Goal: Task Accomplishment & Management: Manage account settings

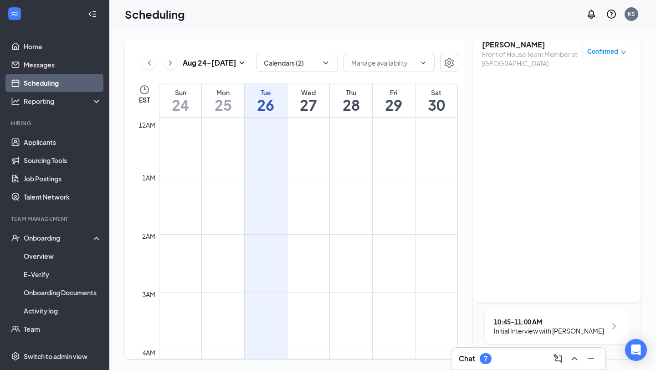
click at [525, 366] on div "Chat 7" at bounding box center [528, 358] width 154 height 22
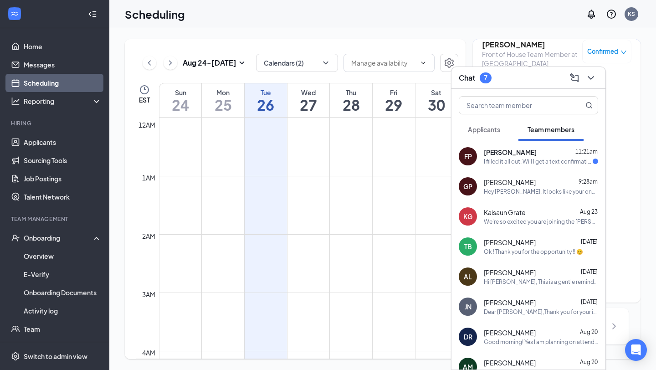
click at [489, 131] on span "Applicants" at bounding box center [484, 129] width 32 height 8
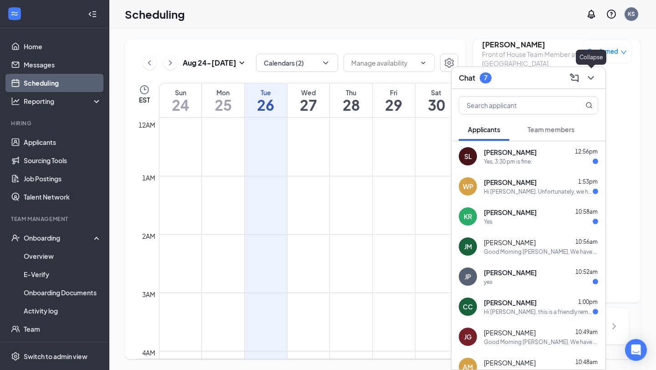
click at [591, 77] on icon "ChevronDown" at bounding box center [590, 77] width 11 height 11
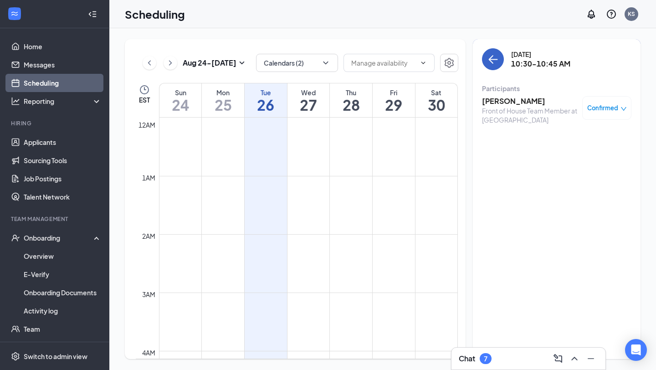
click at [488, 61] on icon "ArrowLeft" at bounding box center [492, 59] width 11 height 11
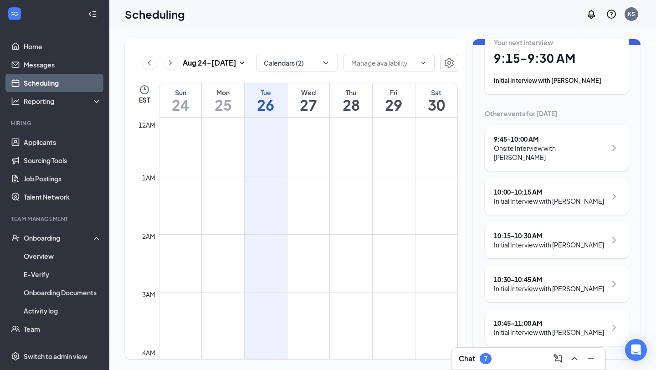
scroll to position [66, 0]
click at [536, 276] on div "10:30 - 10:45 AM" at bounding box center [549, 277] width 110 height 9
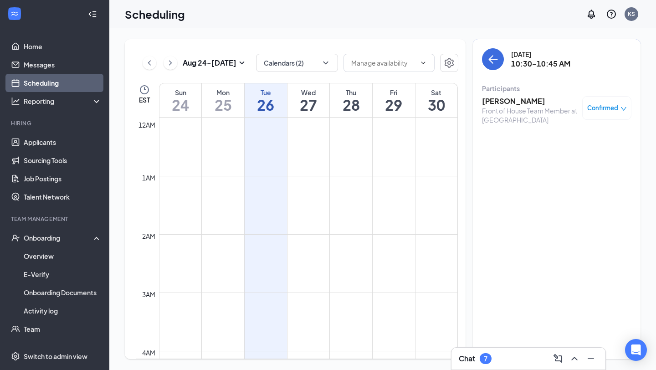
click at [503, 97] on h3 "[PERSON_NAME]" at bounding box center [530, 101] width 96 height 10
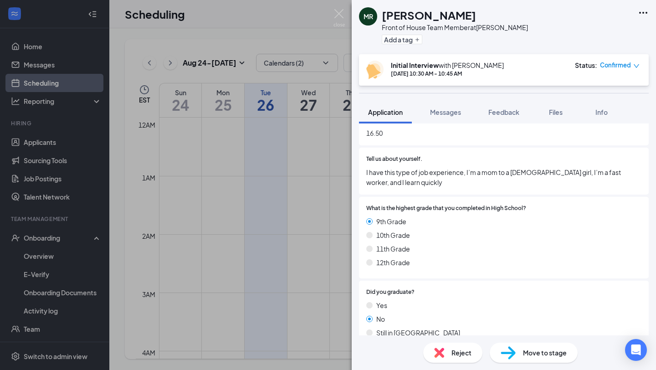
scroll to position [319, 0]
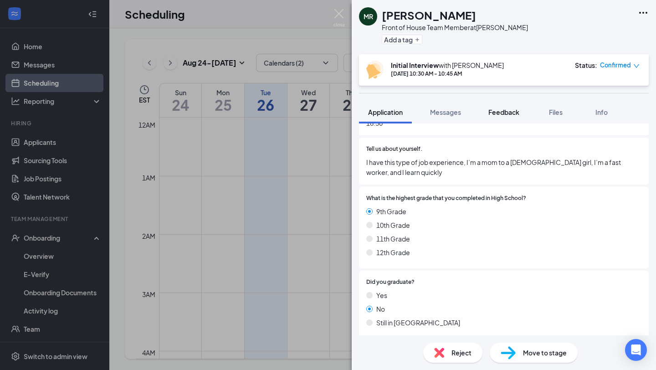
click at [500, 120] on button "Feedback" at bounding box center [503, 112] width 49 height 23
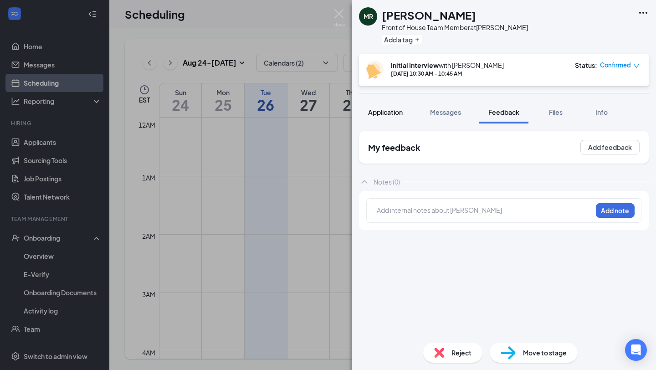
click at [386, 110] on span "Application" at bounding box center [385, 112] width 35 height 8
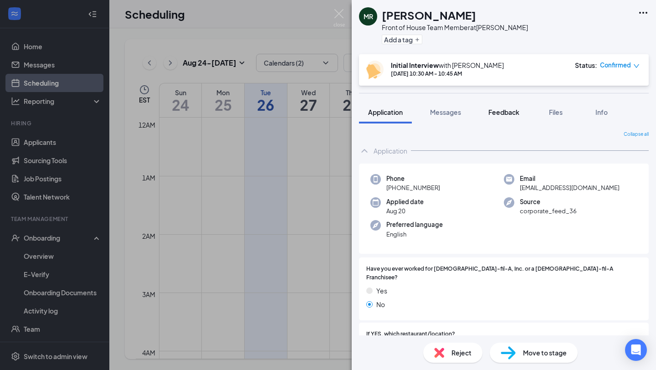
click at [519, 121] on button "Feedback" at bounding box center [503, 112] width 49 height 23
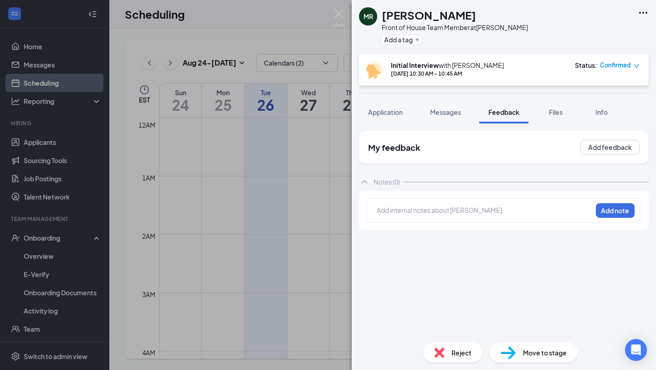
click at [446, 201] on div "Add internal notes about [PERSON_NAME] Add note" at bounding box center [503, 210] width 275 height 25
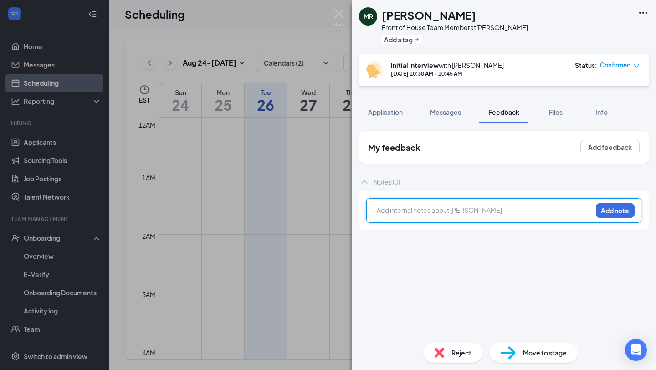
click at [449, 211] on div at bounding box center [484, 210] width 214 height 10
click at [605, 211] on button "Add note" at bounding box center [615, 210] width 39 height 15
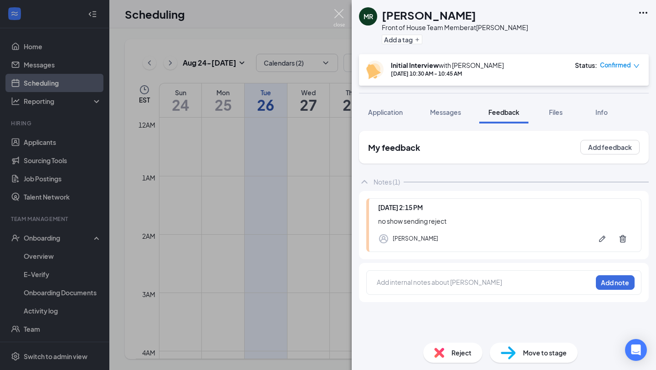
click at [337, 22] on img at bounding box center [338, 18] width 11 height 18
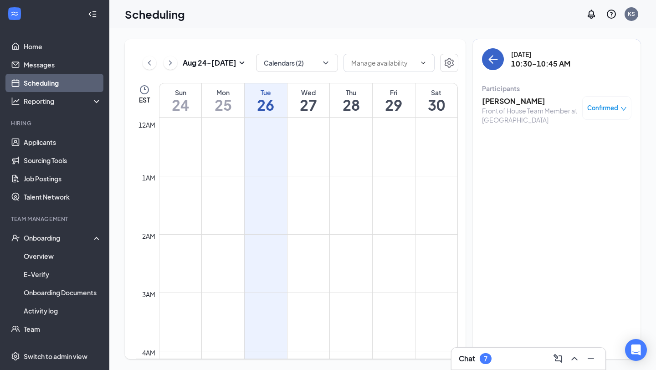
click at [495, 61] on icon "ArrowLeft" at bounding box center [492, 59] width 11 height 11
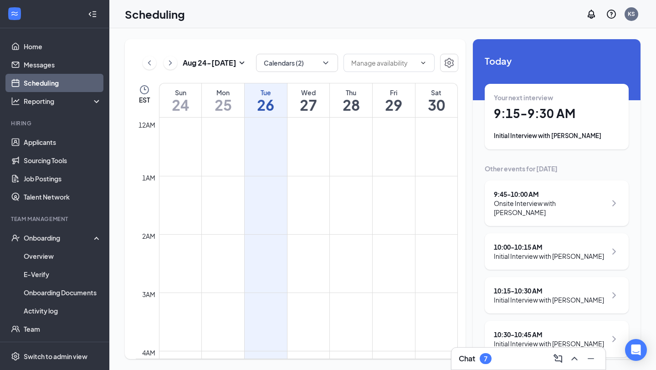
scroll to position [66, 0]
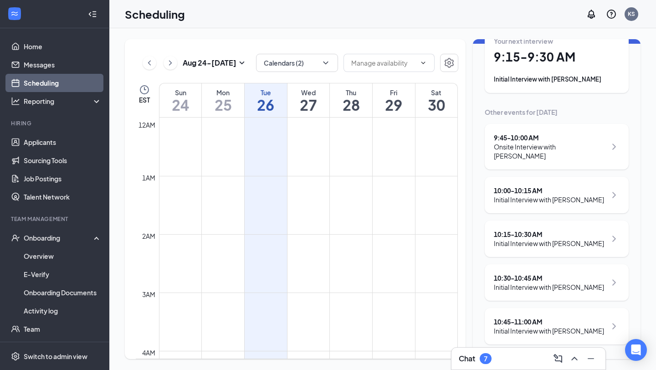
click at [535, 323] on div "10:45 - 11:00 AM" at bounding box center [549, 321] width 110 height 9
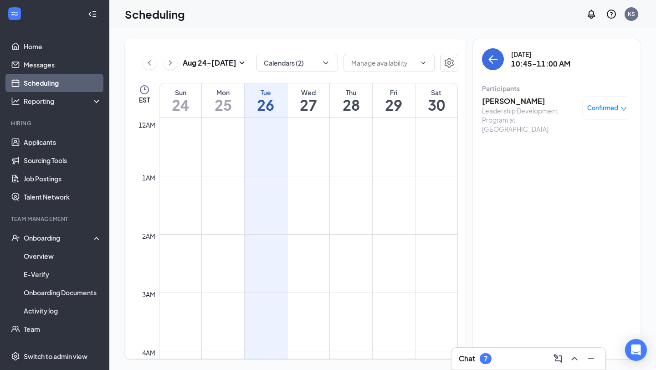
click at [495, 102] on h3 "[PERSON_NAME]" at bounding box center [530, 101] width 96 height 10
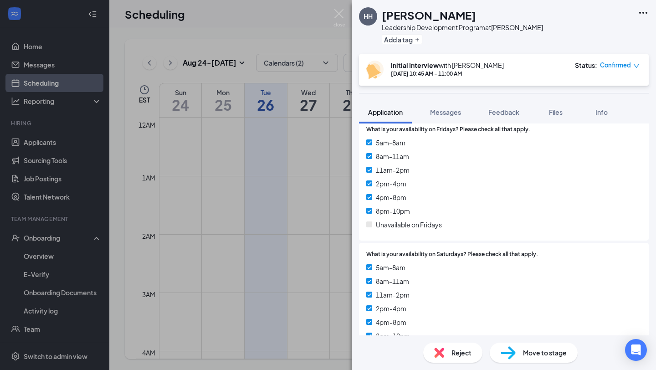
scroll to position [2032, 0]
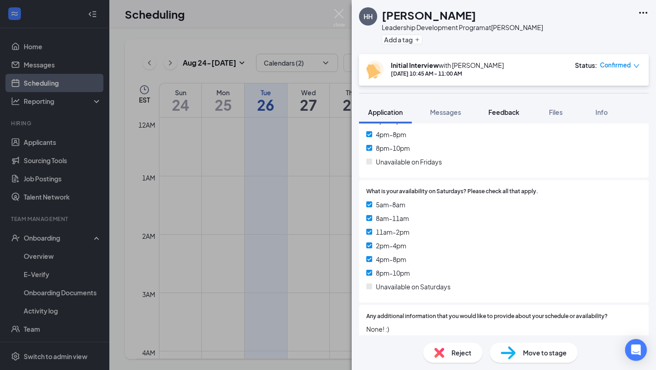
click at [506, 112] on span "Feedback" at bounding box center [503, 112] width 31 height 8
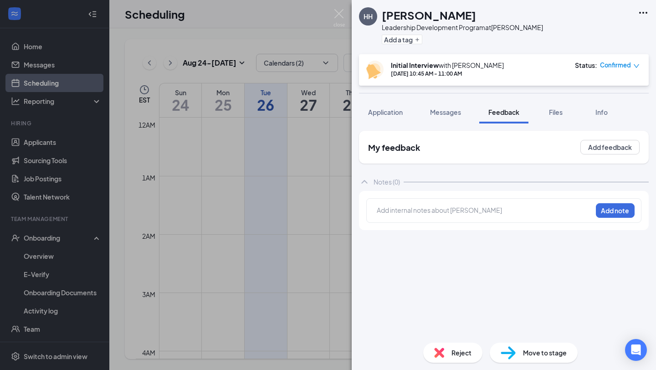
click at [460, 215] on div at bounding box center [484, 211] width 214 height 12
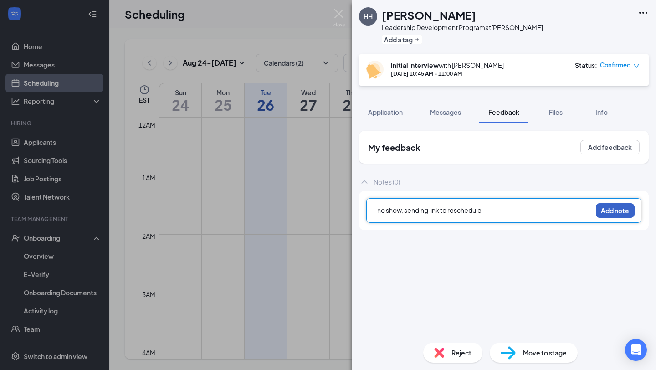
click at [626, 207] on button "Add note" at bounding box center [615, 210] width 39 height 15
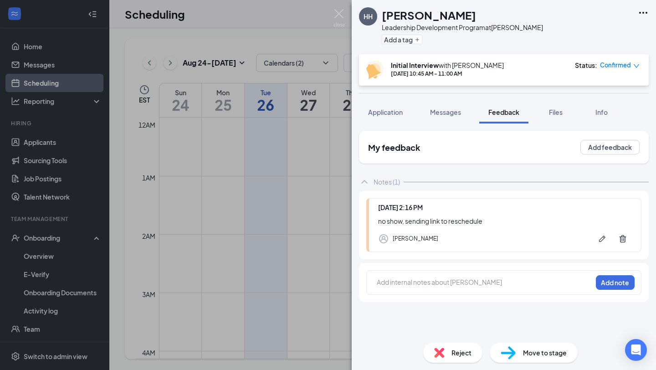
click at [609, 66] on span "Confirmed" at bounding box center [615, 65] width 31 height 9
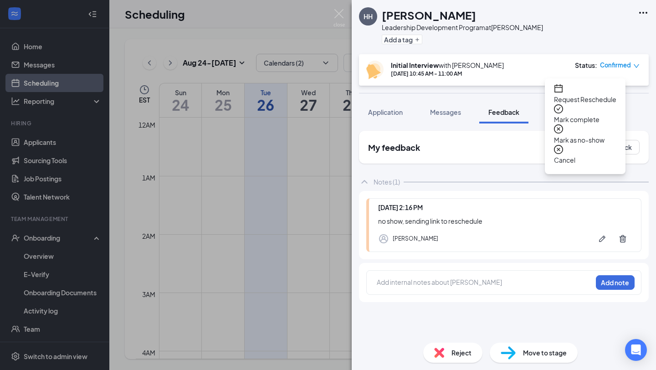
click at [570, 135] on span "Mark as no-show" at bounding box center [585, 140] width 62 height 10
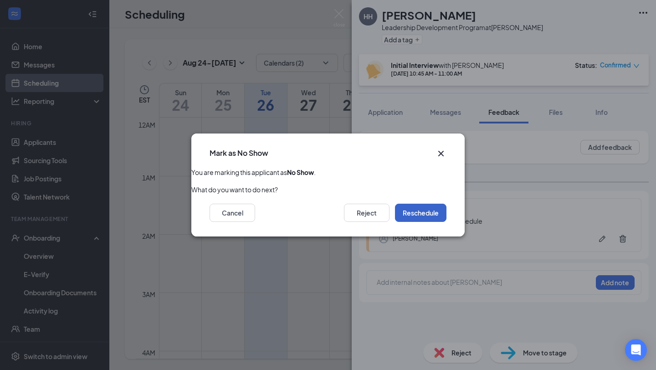
click at [411, 214] on button "Reschedule" at bounding box center [420, 213] width 51 height 18
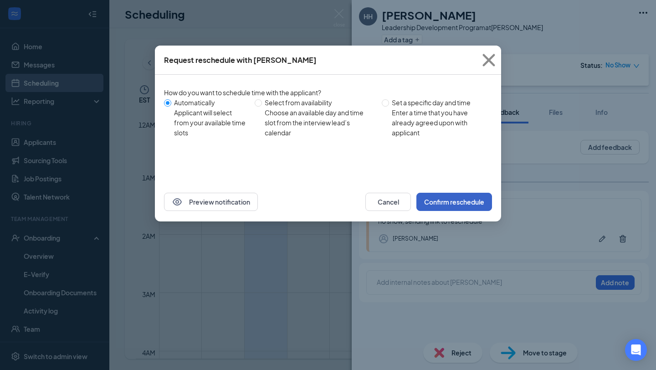
click at [430, 204] on button "Confirm reschedule" at bounding box center [454, 202] width 76 height 18
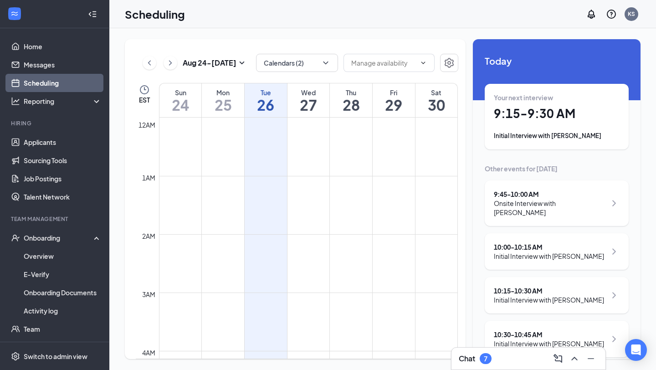
scroll to position [22, 0]
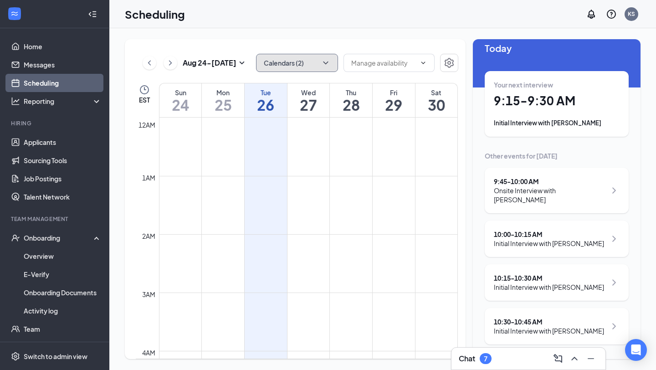
click at [301, 66] on button "Calendars (2)" at bounding box center [297, 63] width 82 height 18
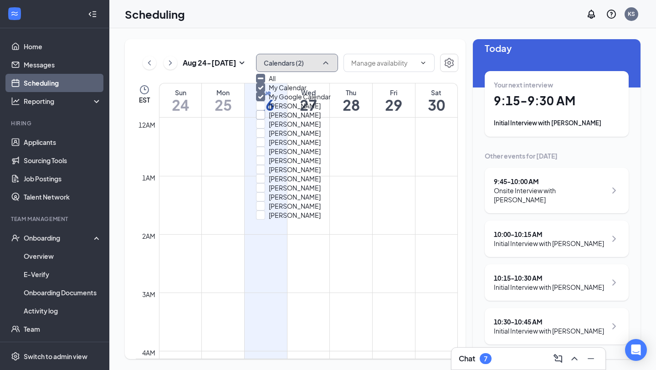
scroll to position [87, 0]
click at [272, 141] on input "[PERSON_NAME]" at bounding box center [288, 142] width 65 height 9
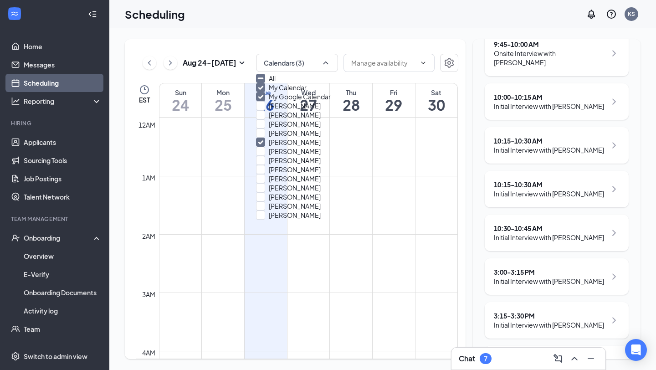
scroll to position [281, 0]
click at [271, 138] on input "[PERSON_NAME]" at bounding box center [288, 142] width 65 height 9
checkbox input "false"
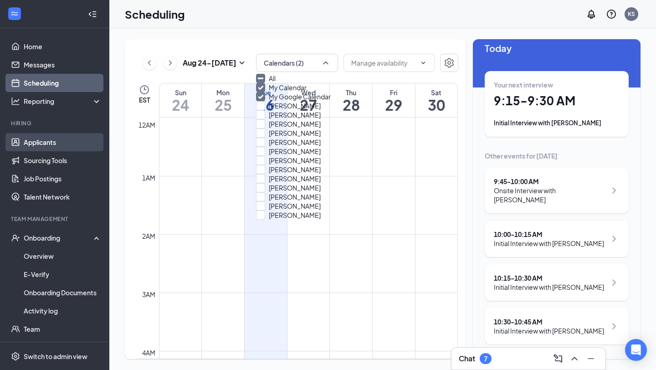
click at [24, 145] on link "Applicants" at bounding box center [63, 142] width 78 height 18
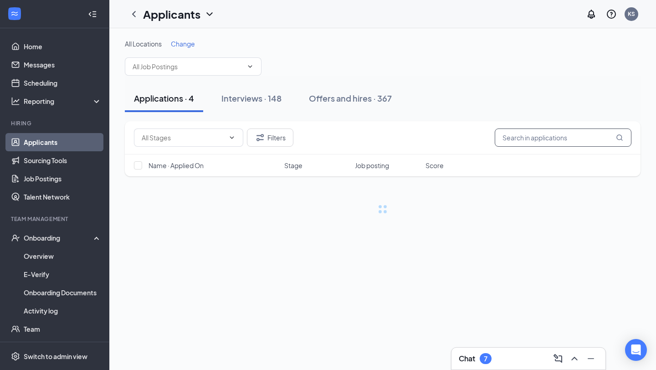
click at [569, 142] on input "text" at bounding box center [562, 137] width 137 height 18
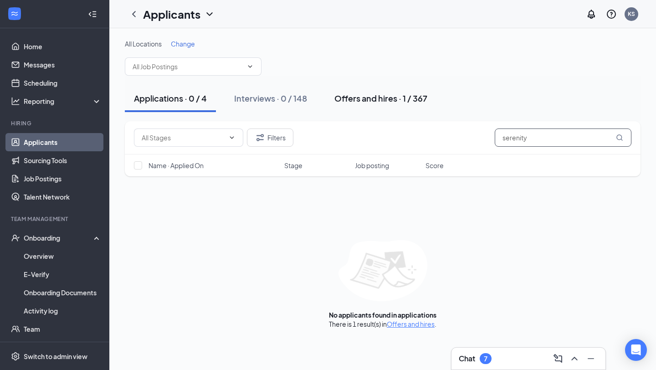
type input "serenity"
click at [375, 104] on button "Offers and hires · 1 / 367" at bounding box center [380, 98] width 111 height 27
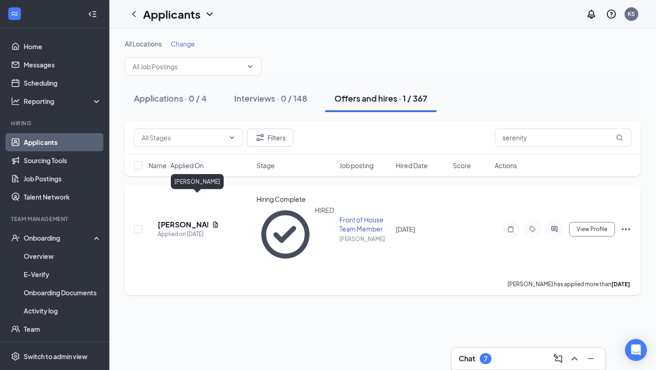
click at [181, 219] on h5 "[PERSON_NAME]" at bounding box center [183, 224] width 51 height 10
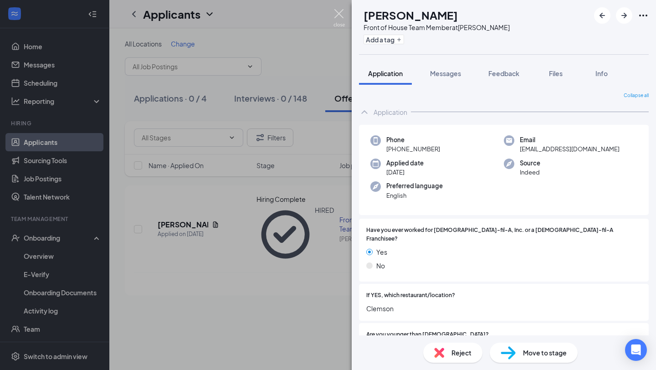
click at [342, 15] on img at bounding box center [338, 18] width 11 height 18
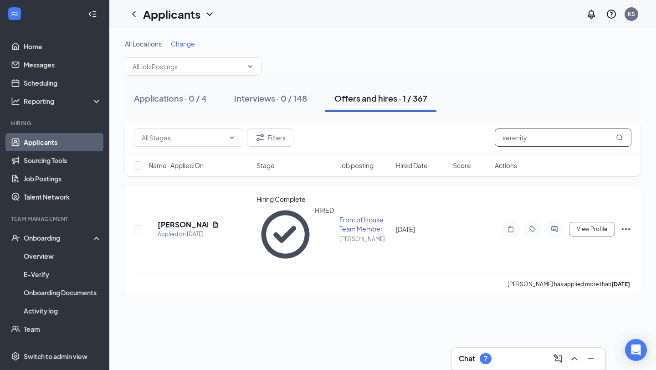
drag, startPoint x: 534, startPoint y: 145, endPoint x: 440, endPoint y: 131, distance: 94.9
click at [439, 131] on div "Filters serenity" at bounding box center [382, 137] width 497 height 18
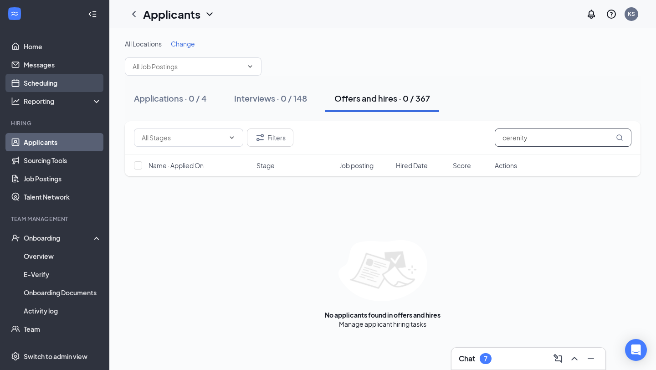
type input "cerenity"
click at [24, 85] on link "Scheduling" at bounding box center [63, 83] width 78 height 18
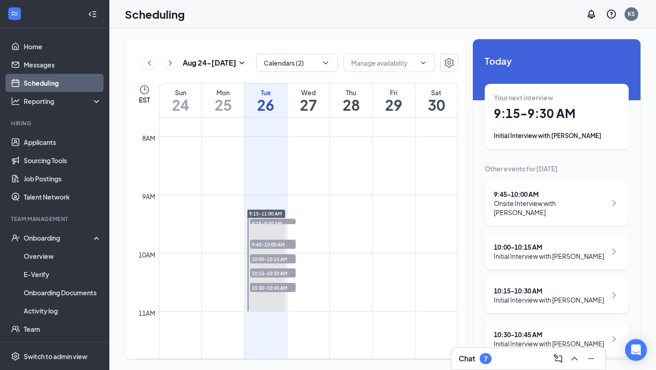
scroll to position [22, 0]
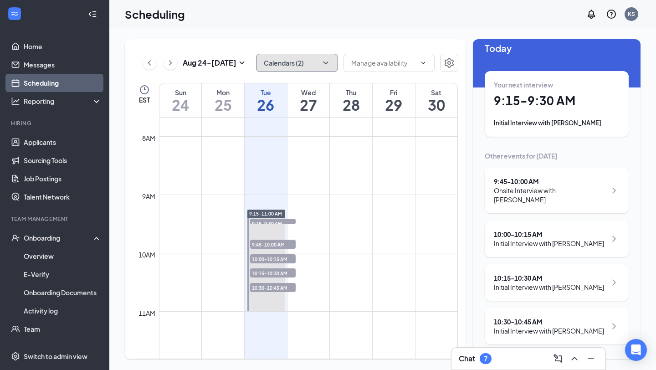
click at [304, 59] on button "Calendars (2)" at bounding box center [297, 63] width 82 height 18
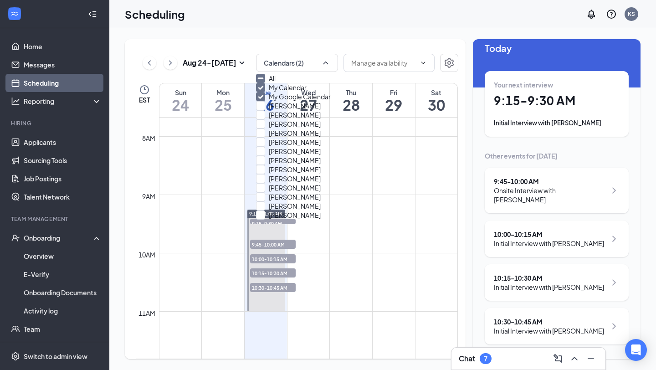
click at [269, 92] on input "My Calendar" at bounding box center [281, 87] width 51 height 9
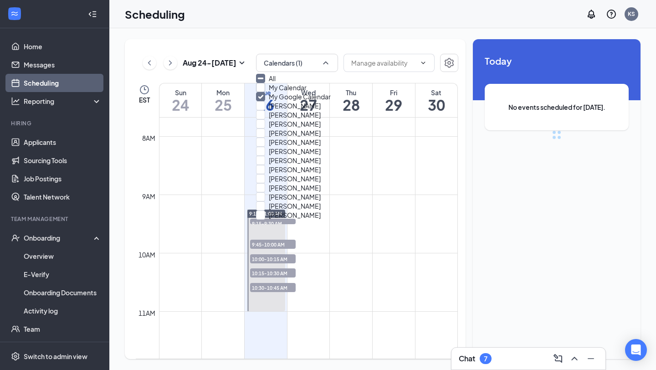
click at [267, 92] on input "My Calendar" at bounding box center [281, 87] width 51 height 9
checkbox input "true"
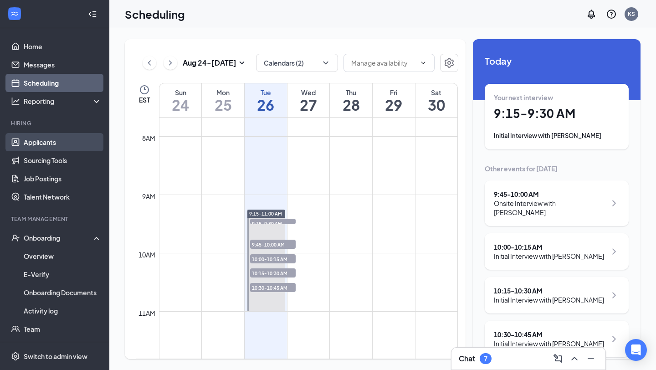
click at [54, 138] on link "Applicants" at bounding box center [63, 142] width 78 height 18
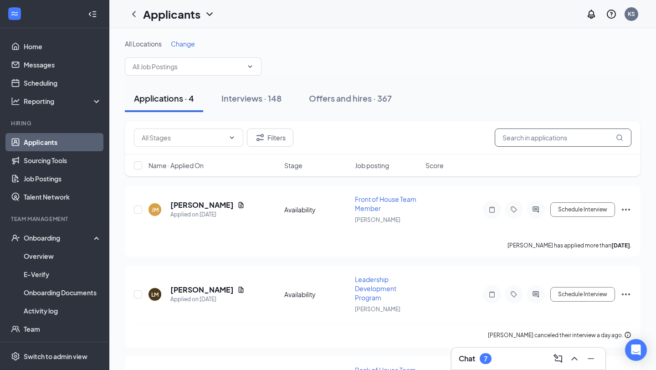
click at [572, 144] on input "text" at bounding box center [562, 137] width 137 height 18
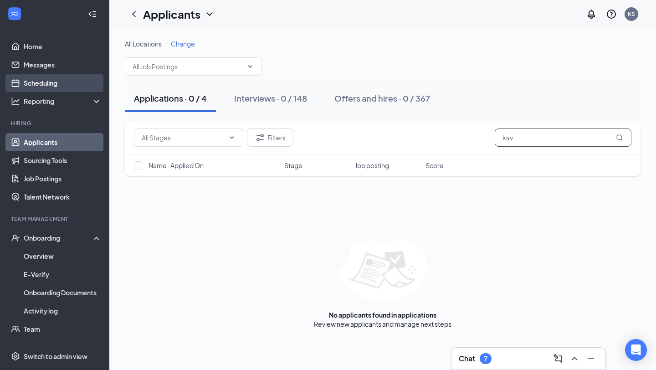
type input "kav"
click at [79, 83] on link "Scheduling" at bounding box center [63, 83] width 78 height 18
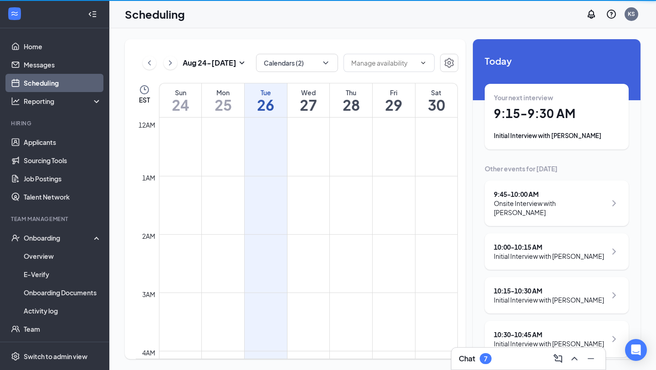
scroll to position [448, 0]
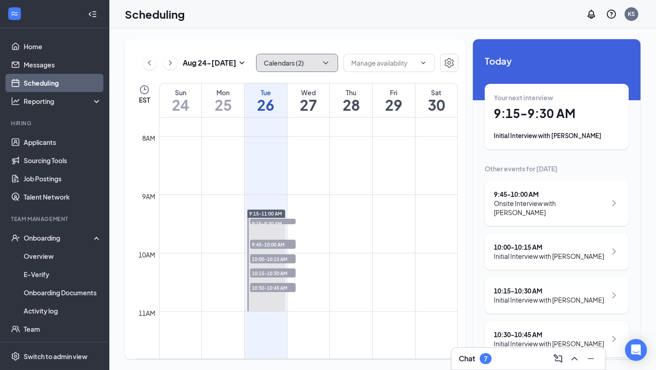
click at [296, 66] on button "Calendars (2)" at bounding box center [297, 63] width 82 height 18
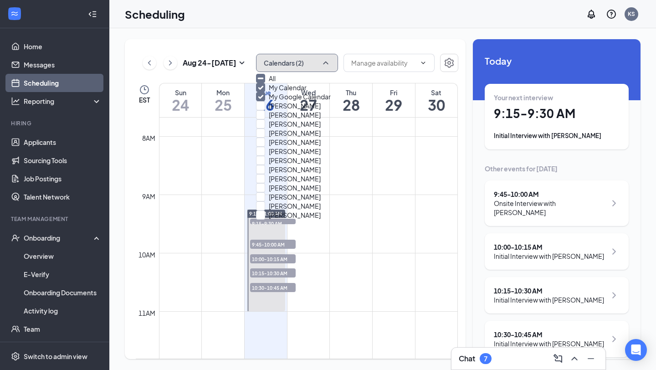
scroll to position [51, 0]
click at [268, 116] on input "[PERSON_NAME]" at bounding box center [288, 114] width 65 height 9
checkbox input "true"
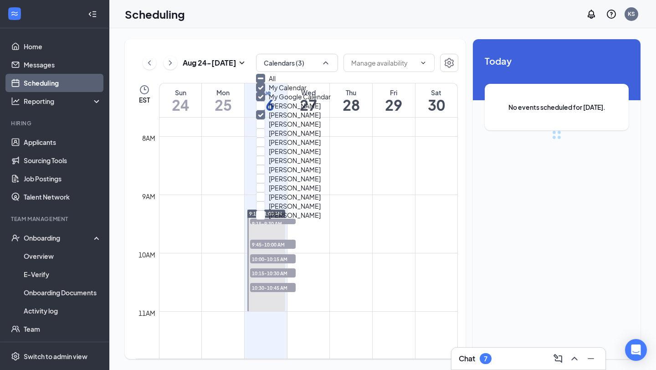
scroll to position [5, 0]
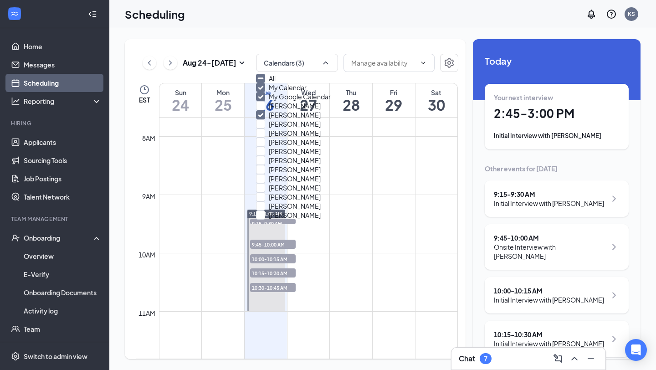
click at [268, 92] on input "My Calendar" at bounding box center [281, 87] width 51 height 9
checkbox input "false"
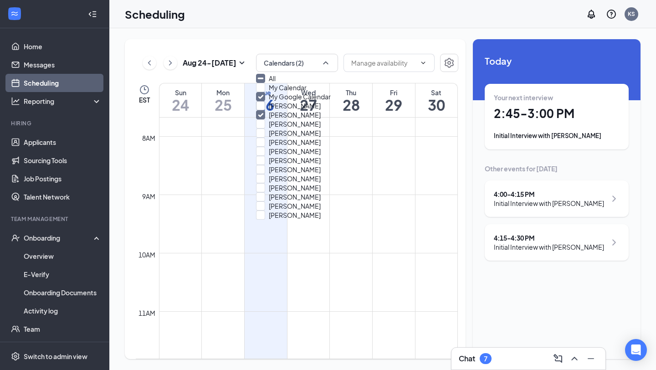
scroll to position [31, 0]
click at [270, 119] on input "[PERSON_NAME]" at bounding box center [288, 114] width 65 height 9
checkbox input "false"
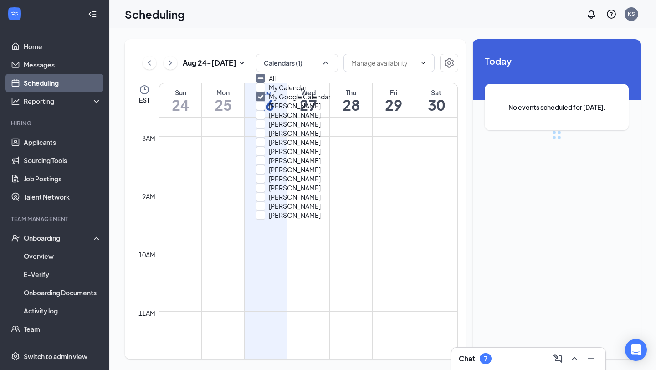
scroll to position [157, 0]
click at [265, 174] on input "[PERSON_NAME]" at bounding box center [288, 178] width 65 height 9
checkbox input "true"
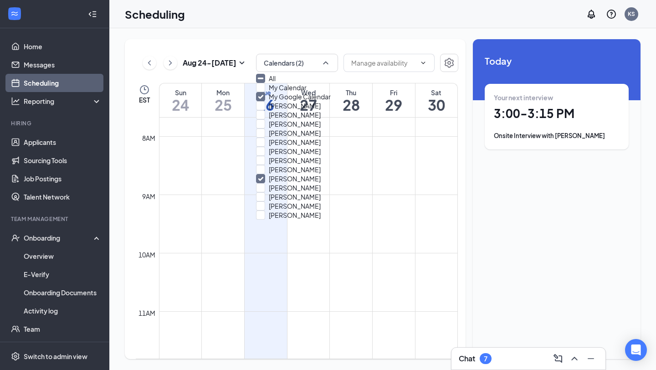
scroll to position [176, 0]
click at [268, 201] on input "[PERSON_NAME]" at bounding box center [288, 205] width 65 height 9
click at [265, 201] on input "[PERSON_NAME]" at bounding box center [288, 205] width 65 height 9
checkbox input "false"
click at [267, 174] on input "[PERSON_NAME]" at bounding box center [288, 178] width 65 height 9
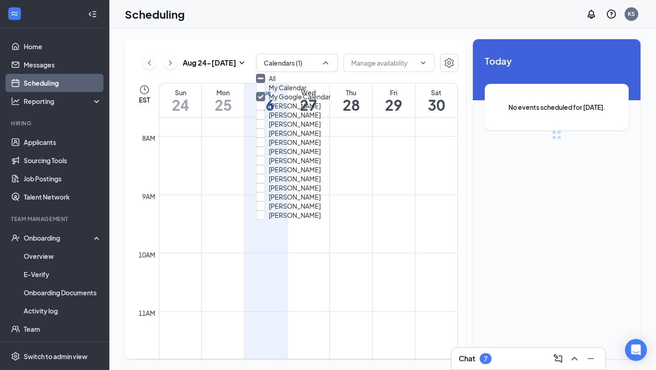
checkbox input "false"
click at [266, 210] on div "[PERSON_NAME]" at bounding box center [297, 214] width 82 height 9
checkbox input "true"
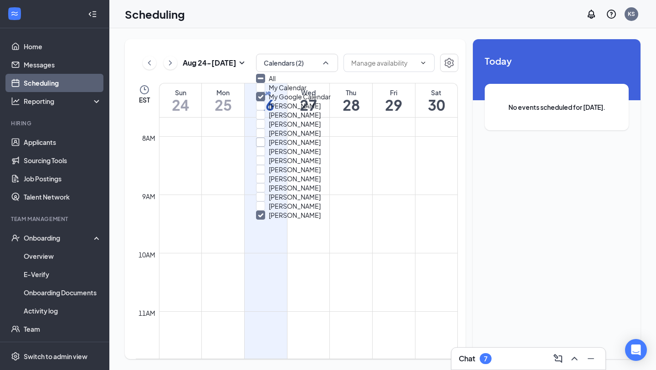
click at [267, 138] on input "[PERSON_NAME]" at bounding box center [288, 142] width 65 height 9
checkbox input "true"
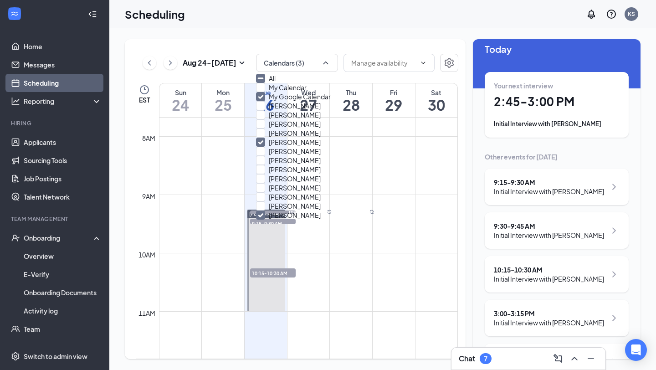
scroll to position [8, 0]
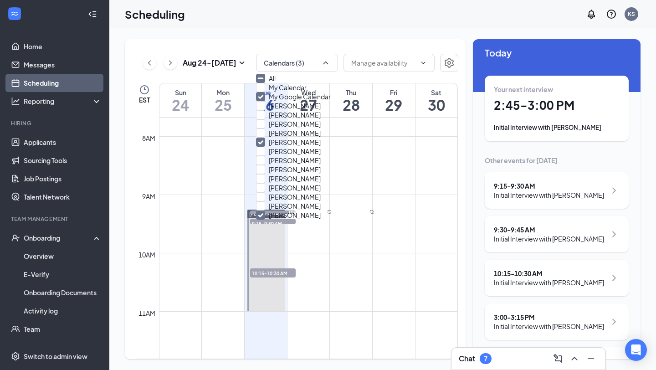
click at [482, 363] on div "Chat 7" at bounding box center [474, 358] width 33 height 11
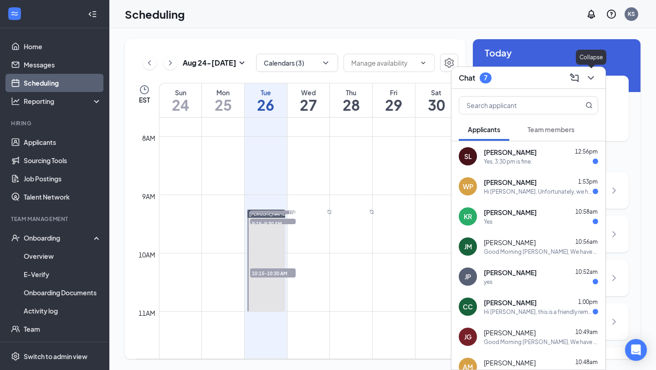
click at [595, 73] on icon "ChevronDown" at bounding box center [590, 77] width 11 height 11
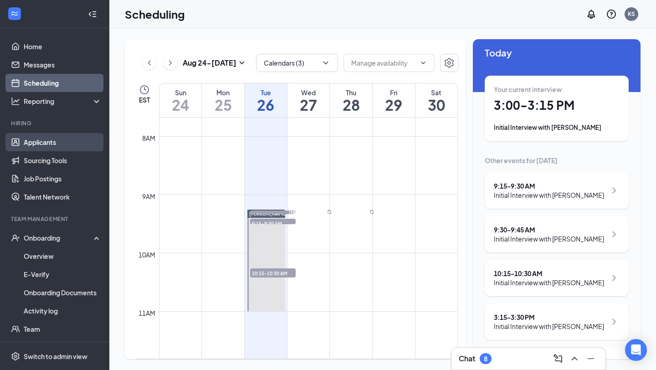
click at [55, 133] on link "Applicants" at bounding box center [63, 142] width 78 height 18
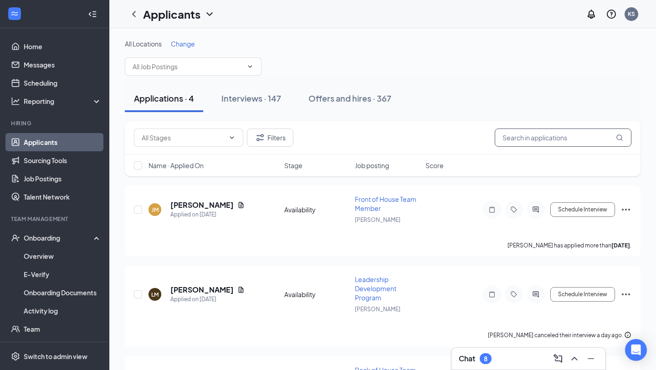
click at [521, 137] on input "text" at bounding box center [562, 137] width 137 height 18
type input "[PERSON_NAME]"
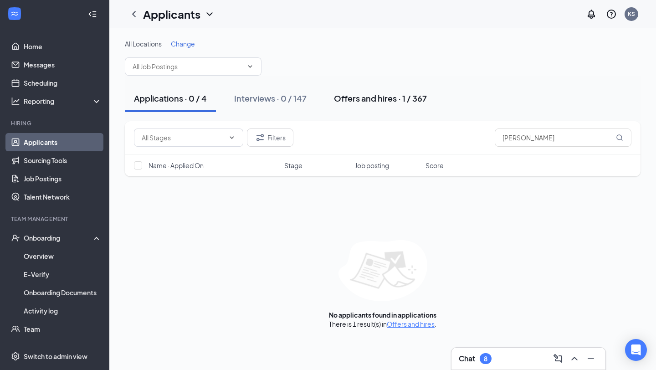
click at [398, 96] on div "Offers and hires · 1 / 367" at bounding box center [380, 97] width 93 height 11
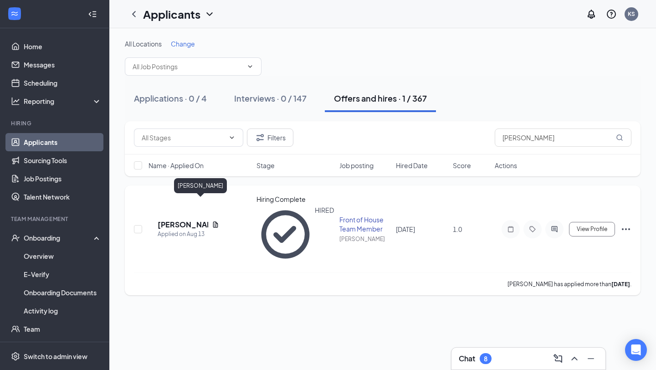
click at [182, 219] on h5 "[PERSON_NAME]" at bounding box center [183, 224] width 51 height 10
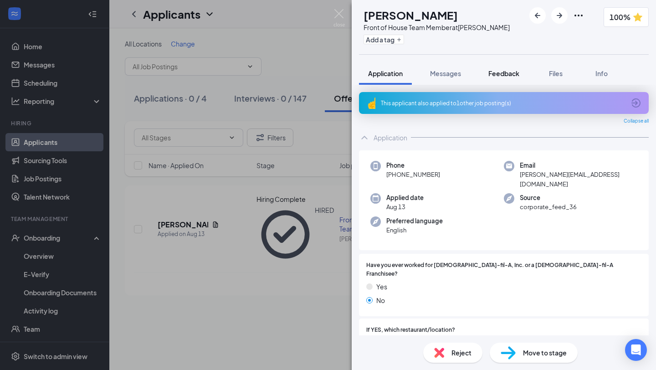
click at [509, 74] on span "Feedback" at bounding box center [503, 73] width 31 height 8
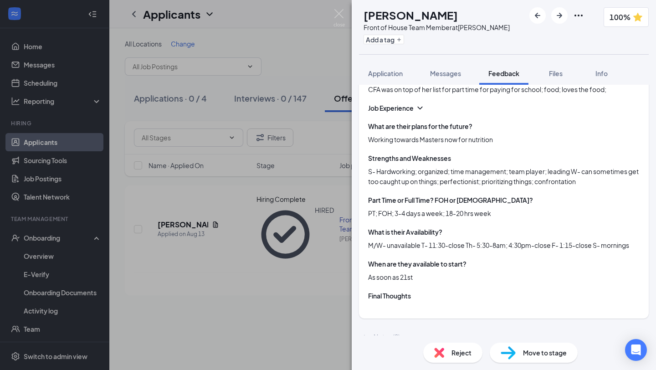
scroll to position [200, 0]
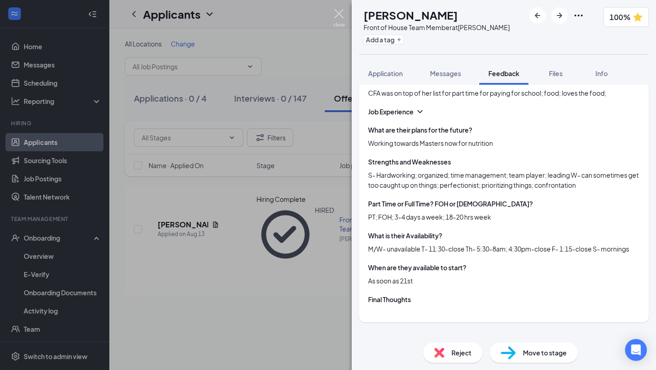
click at [341, 10] on img at bounding box center [338, 18] width 11 height 18
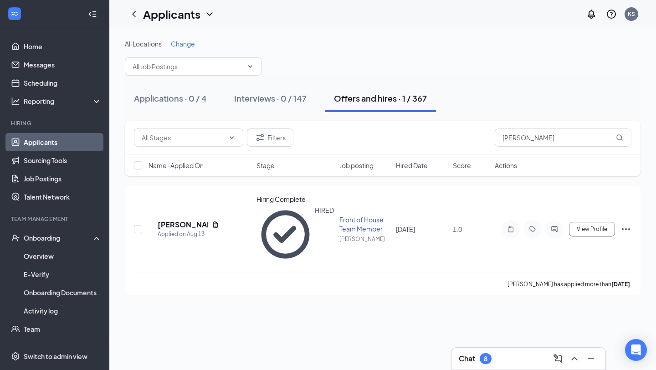
click at [488, 366] on div "Chat 8" at bounding box center [528, 358] width 154 height 22
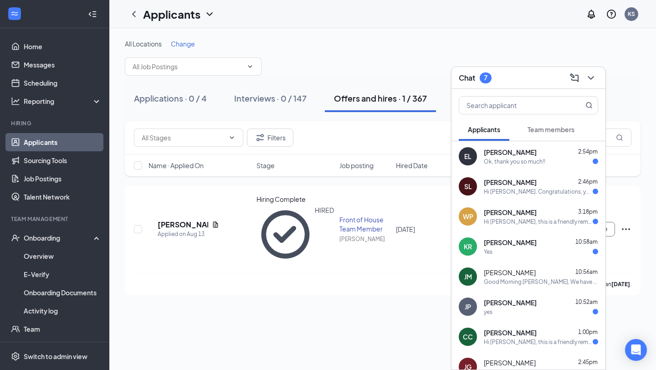
click at [530, 152] on div "[PERSON_NAME] 2:54pm" at bounding box center [541, 152] width 114 height 9
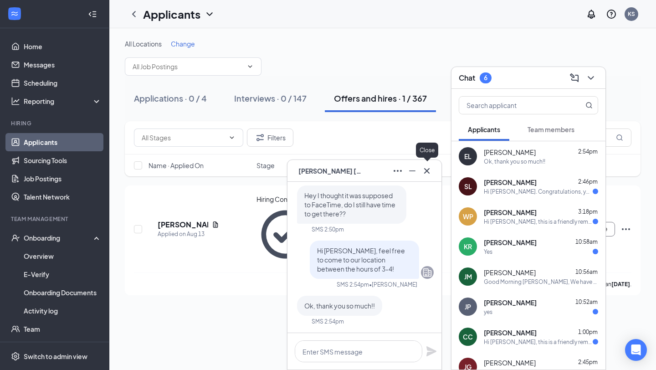
click at [431, 170] on icon "Cross" at bounding box center [426, 170] width 11 height 11
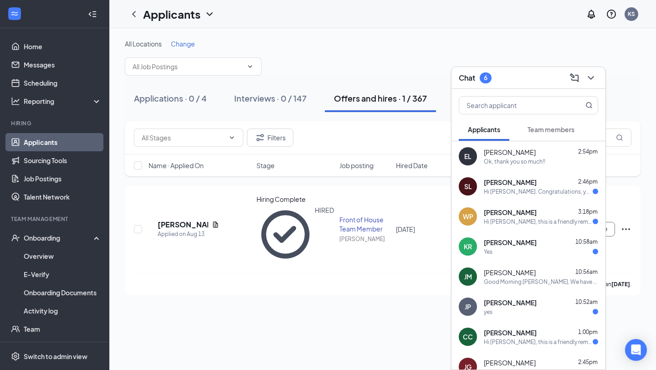
click at [491, 188] on div "Hi [PERSON_NAME]. Congratulations, your meeting with [DEMOGRAPHIC_DATA]-fil-A f…" at bounding box center [538, 192] width 109 height 8
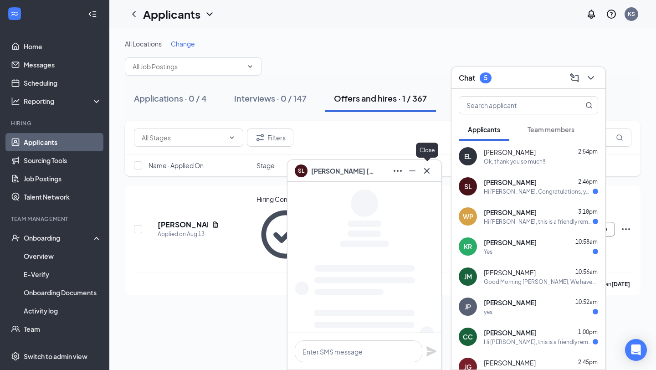
click at [428, 173] on icon "Cross" at bounding box center [426, 170] width 11 height 11
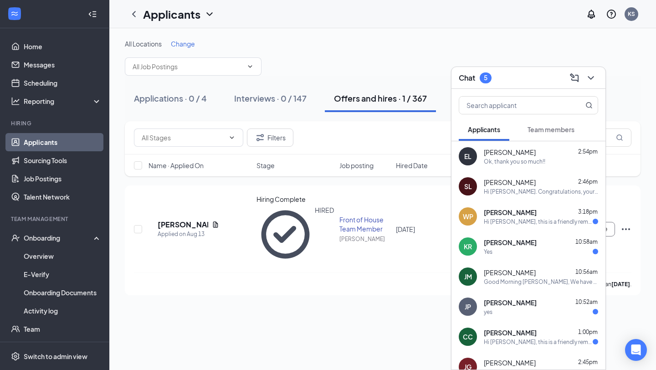
click at [489, 214] on span "[PERSON_NAME]" at bounding box center [510, 212] width 53 height 9
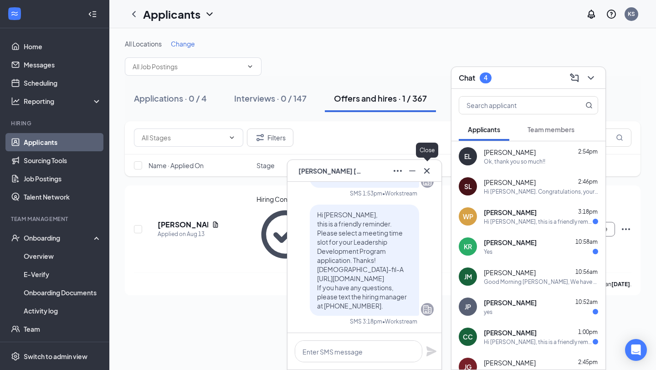
click at [428, 168] on icon "Cross" at bounding box center [426, 170] width 11 height 11
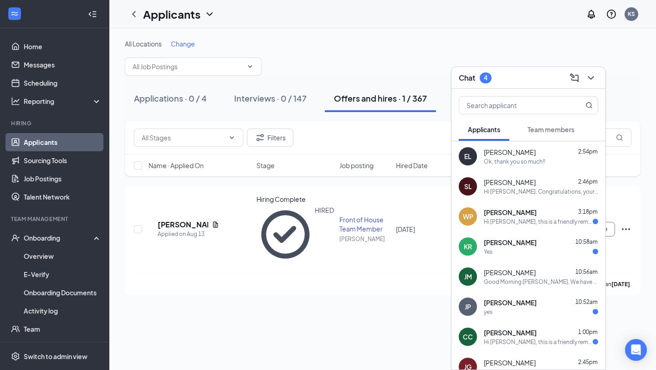
click at [469, 231] on div "KR [PERSON_NAME] 10:58am Yes" at bounding box center [528, 246] width 154 height 30
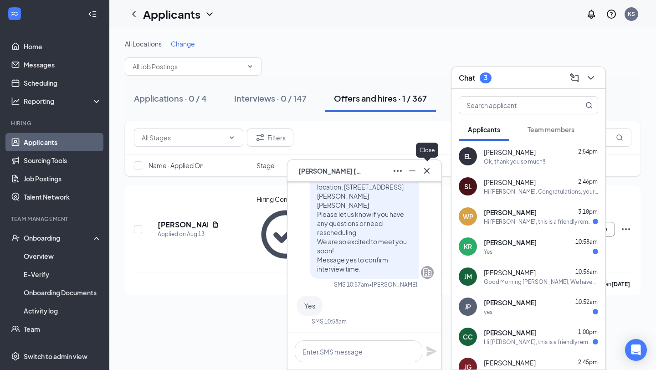
click at [430, 173] on icon "Cross" at bounding box center [426, 170] width 11 height 11
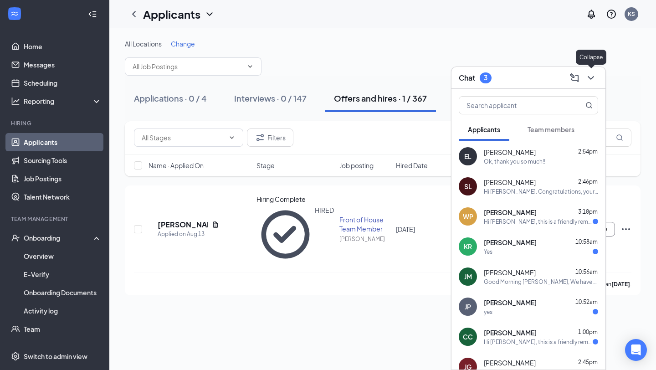
click at [596, 73] on button at bounding box center [590, 78] width 15 height 15
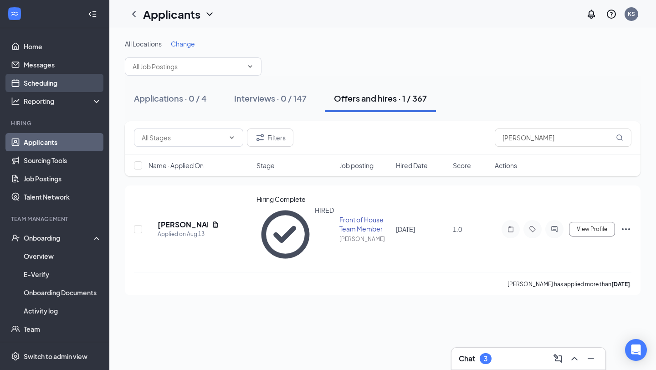
click at [51, 87] on link "Scheduling" at bounding box center [63, 83] width 78 height 18
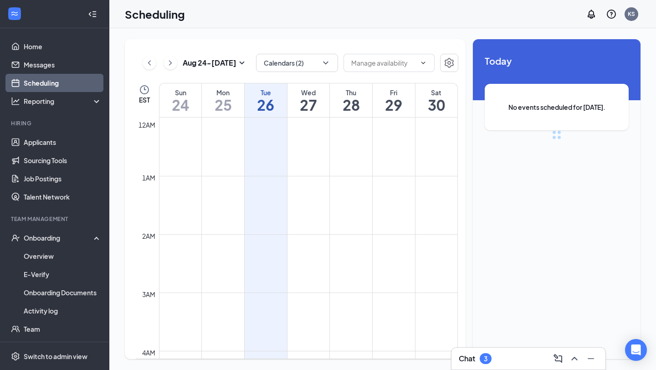
scroll to position [448, 0]
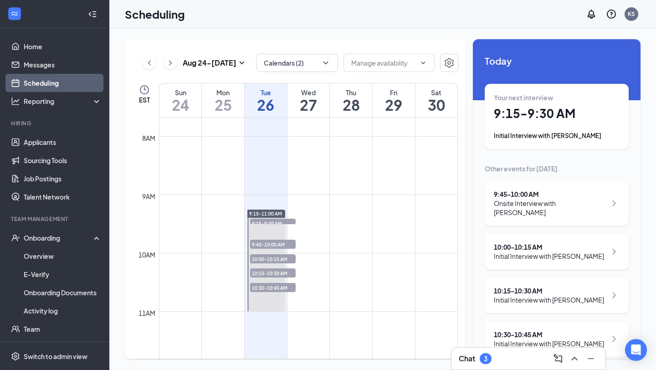
click at [521, 112] on h1 "9:15 - 9:30 AM" at bounding box center [557, 113] width 126 height 15
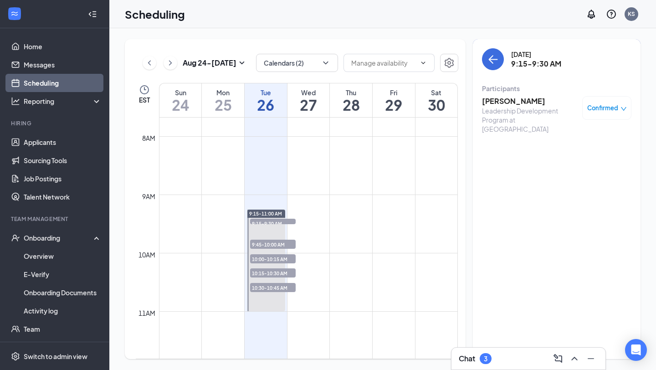
click at [503, 97] on h3 "[PERSON_NAME]" at bounding box center [530, 101] width 96 height 10
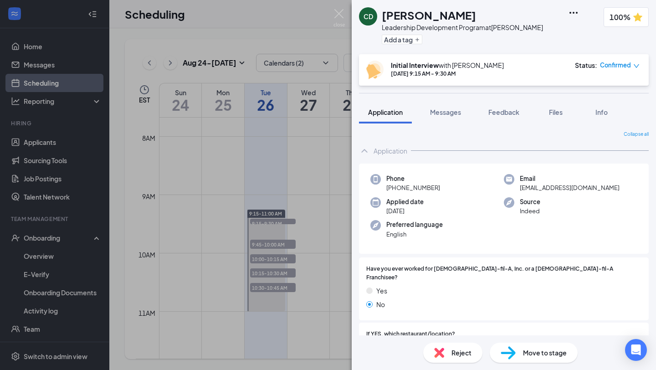
click at [459, 342] on div "Reject" at bounding box center [452, 352] width 59 height 20
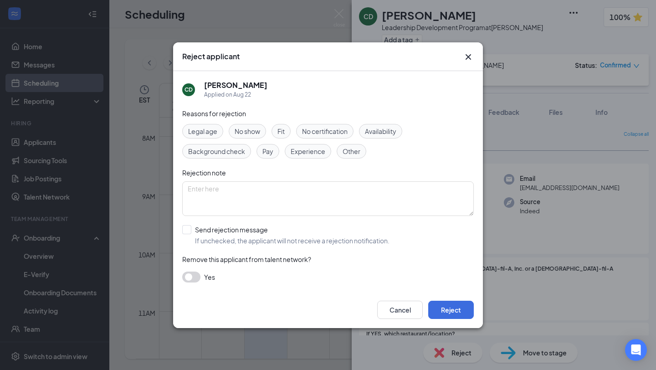
click at [266, 150] on span "Pay" at bounding box center [267, 151] width 11 height 10
click at [188, 230] on input "Send rejection message If unchecked, the applicant will not receive a rejection…" at bounding box center [285, 235] width 207 height 20
checkbox input "true"
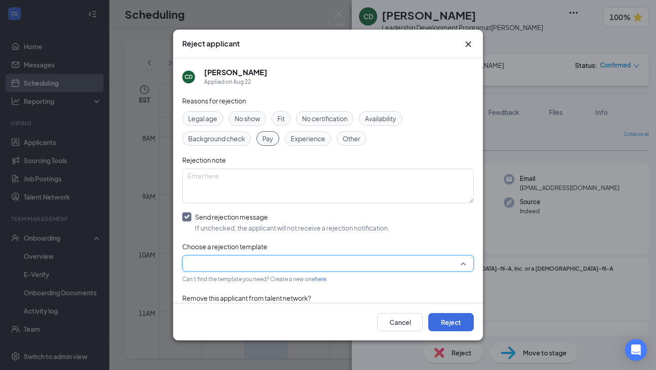
click at [252, 265] on input "search" at bounding box center [325, 262] width 274 height 15
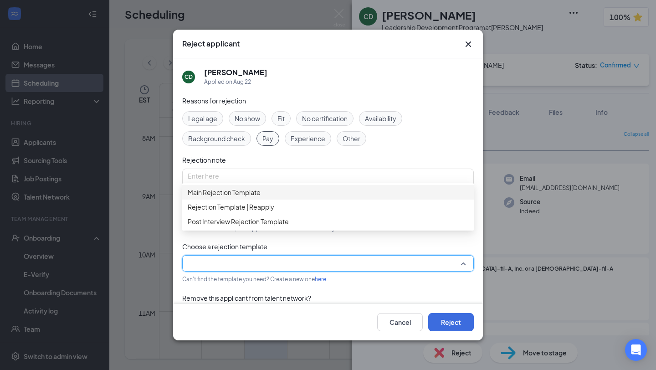
scroll to position [26, 0]
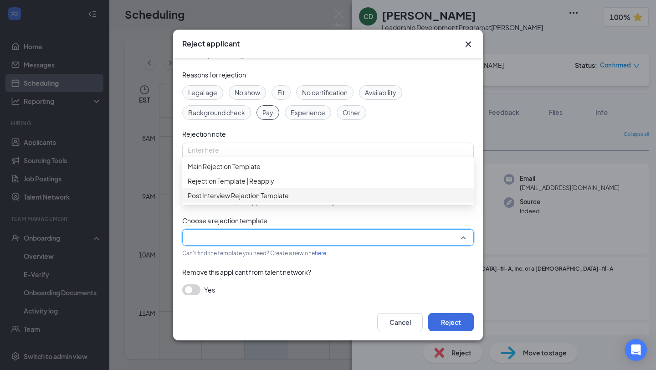
click at [258, 200] on span "Post Interview Rejection Template" at bounding box center [238, 195] width 101 height 10
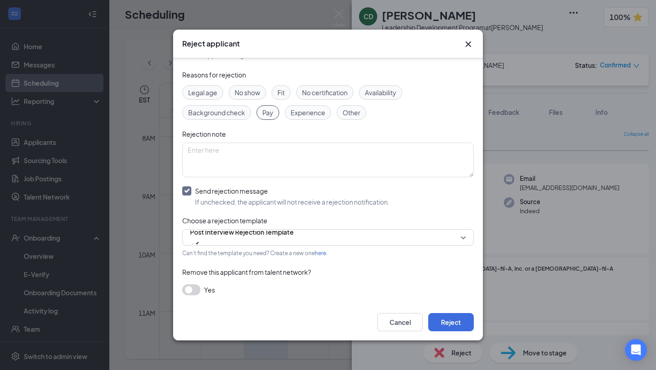
click at [185, 294] on div "Yes" at bounding box center [327, 289] width 291 height 11
click at [201, 287] on div "Yes" at bounding box center [327, 289] width 291 height 11
click at [190, 292] on button "button" at bounding box center [191, 289] width 18 height 11
click at [467, 325] on button "Reject" at bounding box center [451, 322] width 46 height 18
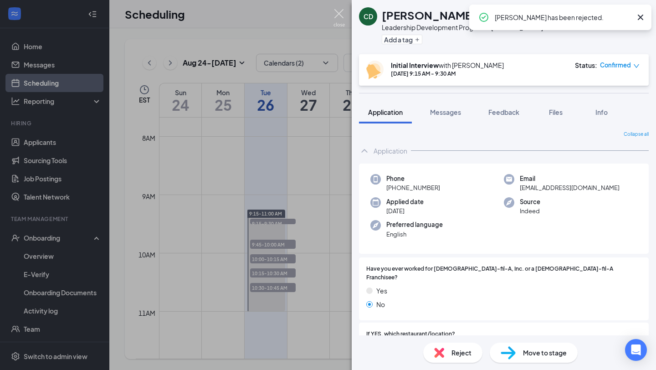
click at [338, 17] on img at bounding box center [338, 18] width 11 height 18
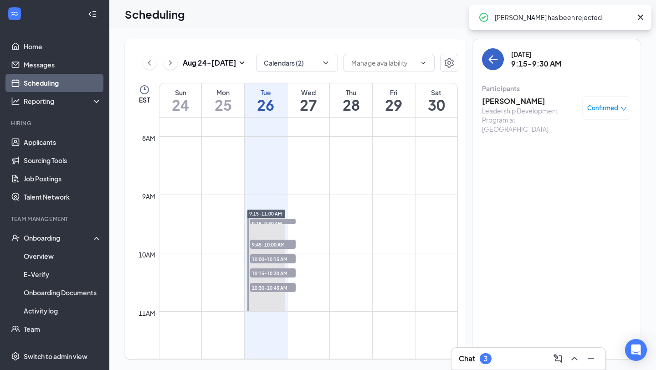
click at [494, 60] on icon "ArrowLeft" at bounding box center [492, 59] width 11 height 11
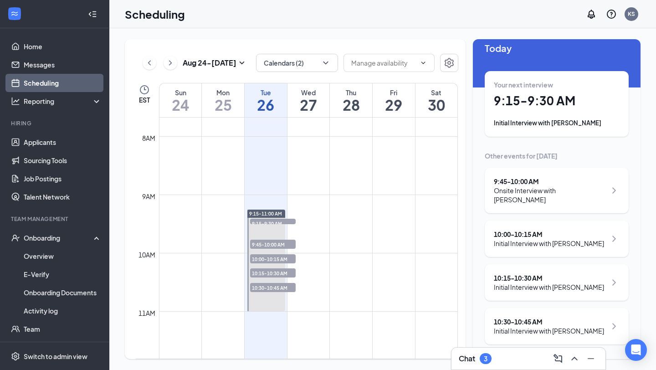
scroll to position [22, 0]
click at [520, 186] on div "Onsite Interview with [PERSON_NAME]" at bounding box center [550, 195] width 112 height 18
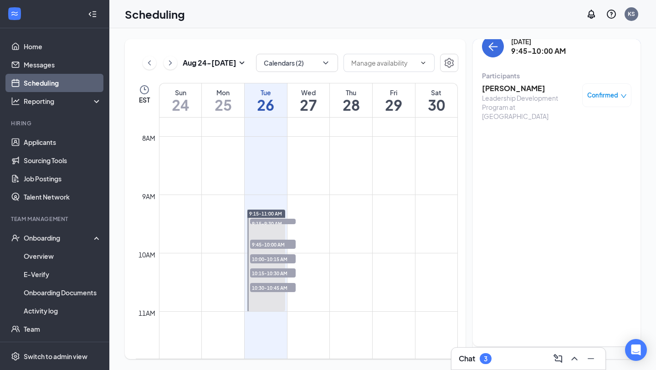
click at [505, 83] on h3 "[PERSON_NAME]" at bounding box center [530, 88] width 96 height 10
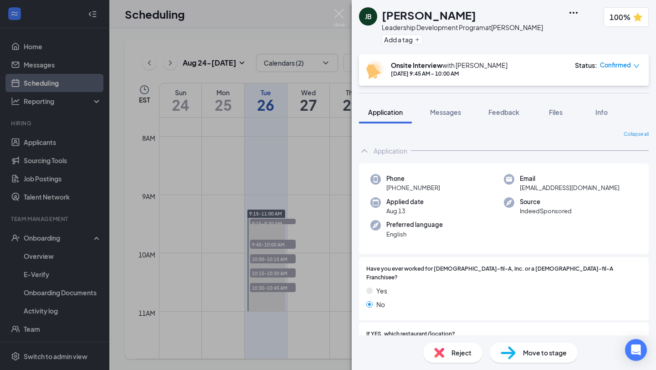
click at [433, 357] on div "Reject" at bounding box center [452, 352] width 59 height 20
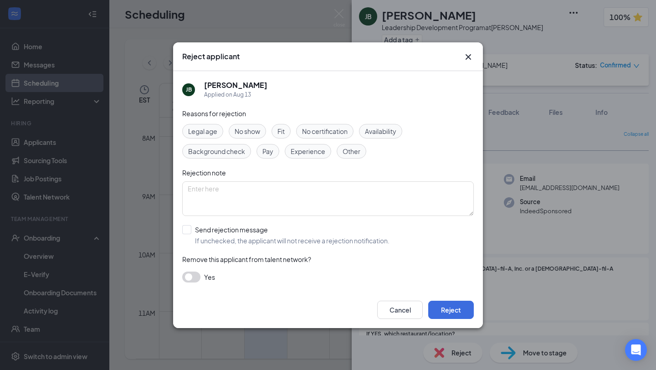
click at [279, 131] on span "Fit" at bounding box center [280, 131] width 7 height 10
click at [193, 230] on input "Send rejection message If unchecked, the applicant will not receive a rejection…" at bounding box center [285, 235] width 207 height 20
checkbox input "true"
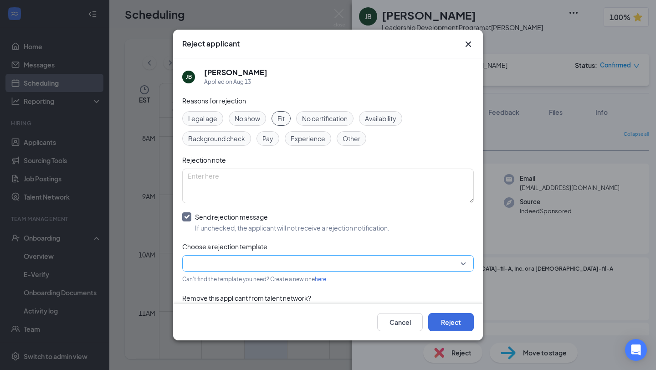
click at [205, 264] on input "search" at bounding box center [325, 262] width 274 height 15
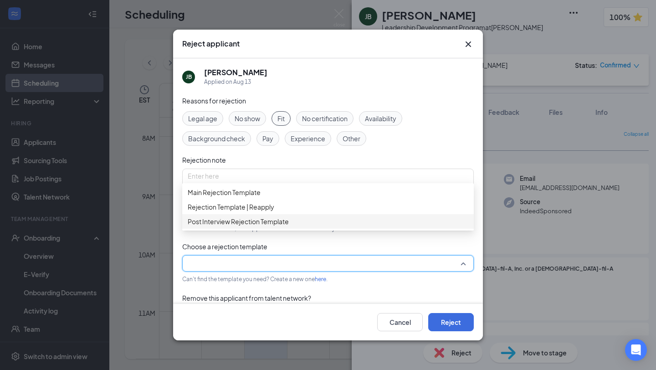
click at [210, 226] on span "Post Interview Rejection Template" at bounding box center [238, 221] width 101 height 10
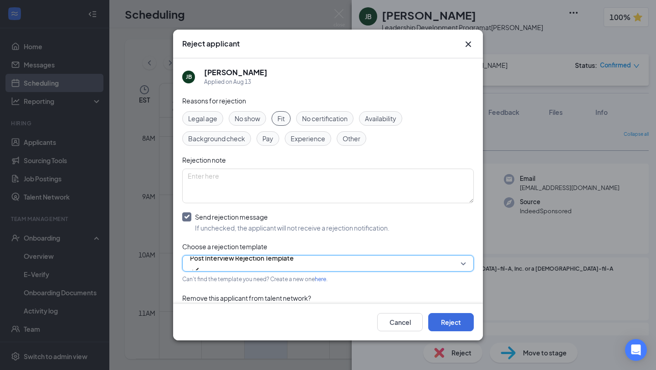
scroll to position [26, 0]
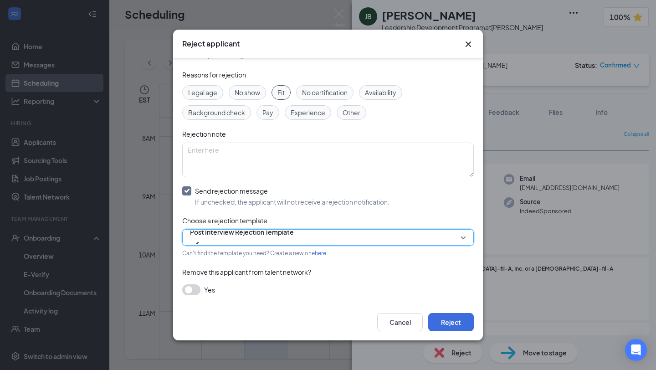
click at [190, 285] on button "button" at bounding box center [191, 289] width 18 height 11
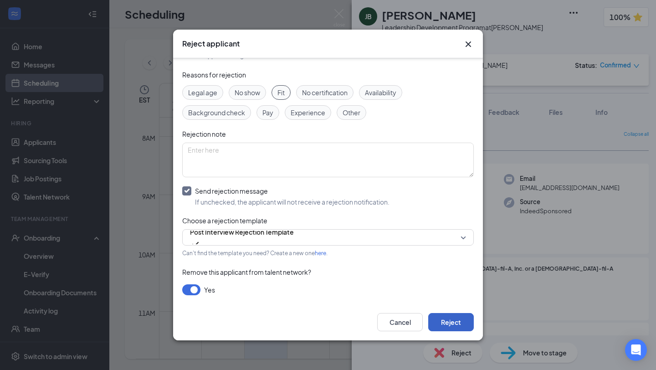
click at [444, 317] on button "Reject" at bounding box center [451, 322] width 46 height 18
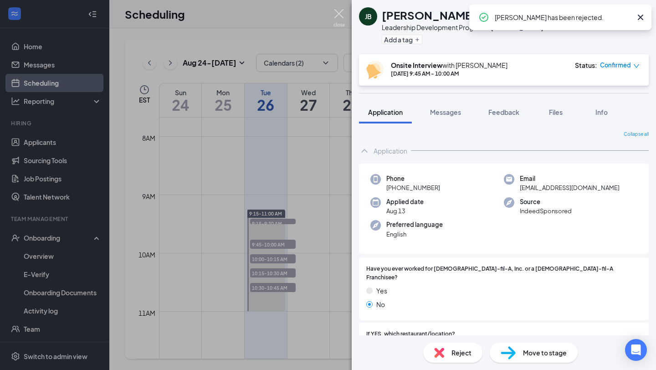
click at [342, 12] on img at bounding box center [338, 18] width 11 height 18
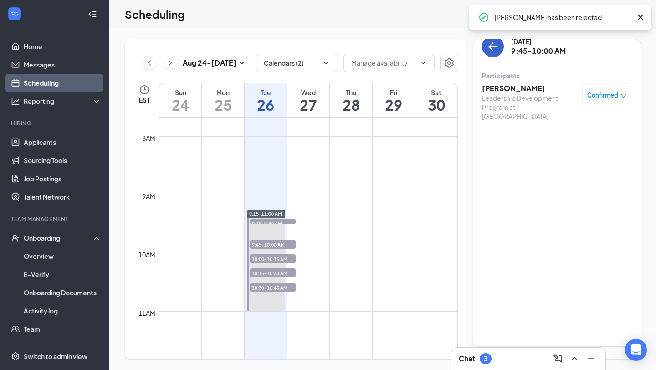
click at [491, 41] on icon "ArrowLeft" at bounding box center [492, 46] width 11 height 11
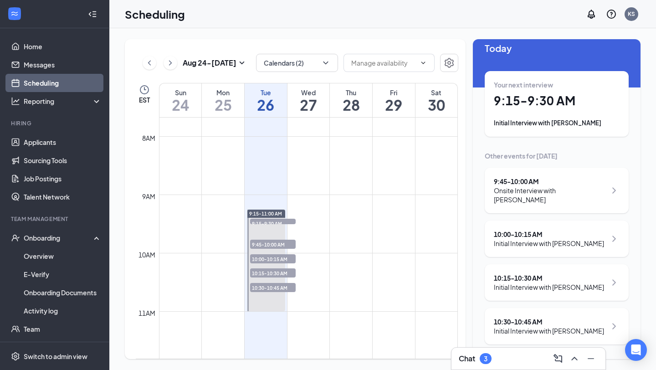
click at [541, 285] on div "Initial Interview with [PERSON_NAME]" at bounding box center [549, 286] width 110 height 9
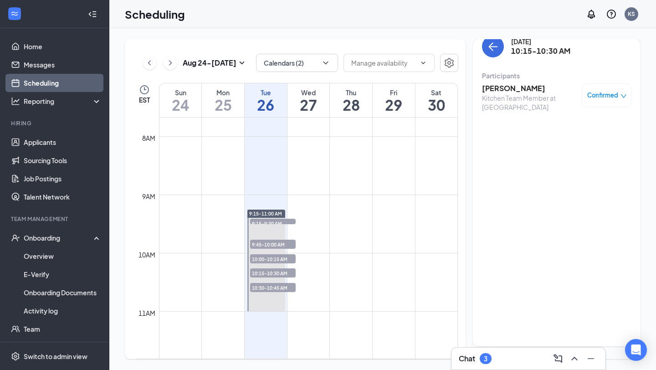
click at [524, 83] on h3 "[PERSON_NAME]" at bounding box center [530, 88] width 96 height 10
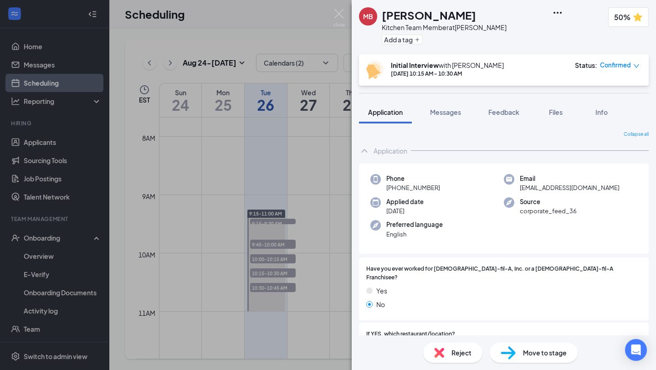
click at [458, 352] on span "Reject" at bounding box center [461, 352] width 20 height 10
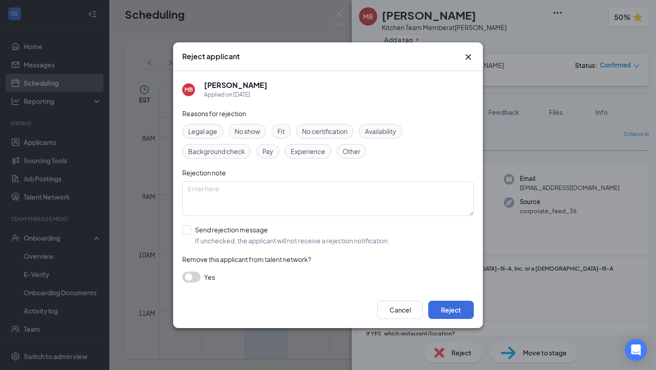
click at [281, 134] on span "Fit" at bounding box center [280, 131] width 7 height 10
click at [190, 228] on input "Send rejection message If unchecked, the applicant will not receive a rejection…" at bounding box center [285, 235] width 207 height 20
checkbox input "true"
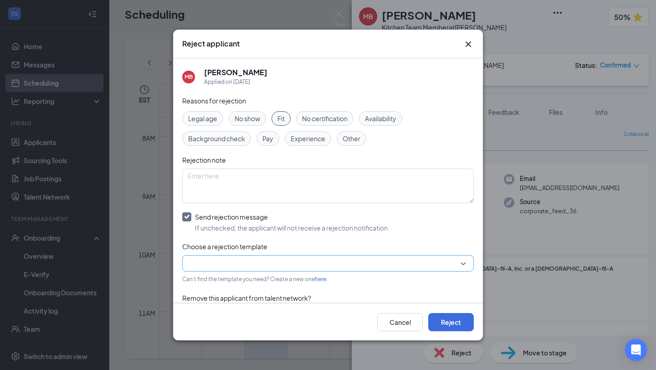
click at [192, 267] on input "search" at bounding box center [325, 262] width 274 height 15
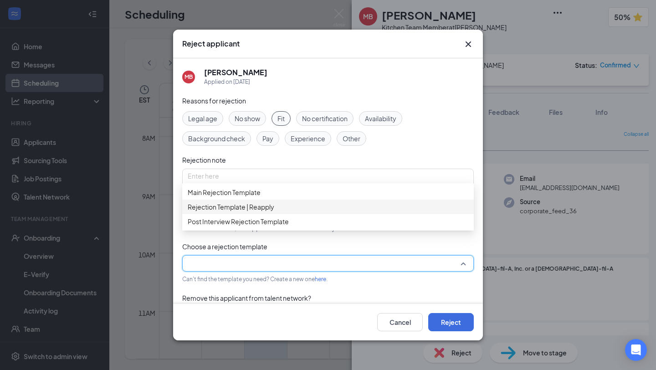
click at [217, 212] on span "Rejection Template | Reapply" at bounding box center [231, 207] width 87 height 10
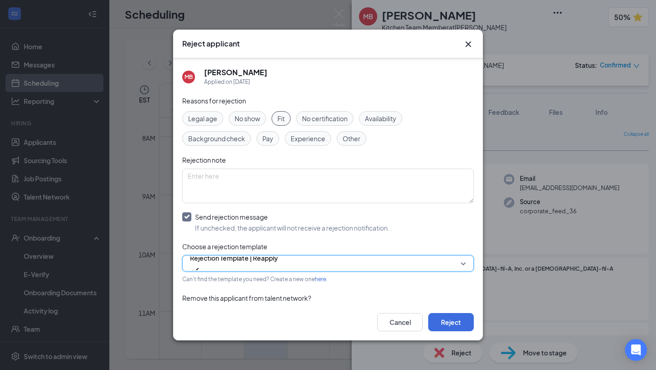
scroll to position [26, 0]
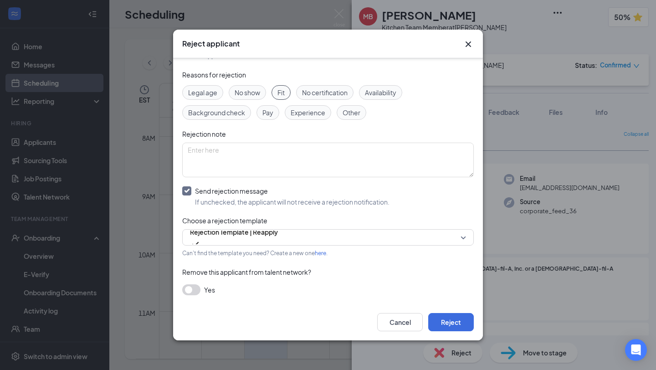
click at [195, 286] on button "button" at bounding box center [191, 289] width 18 height 11
click at [448, 316] on button "Reject" at bounding box center [451, 322] width 46 height 18
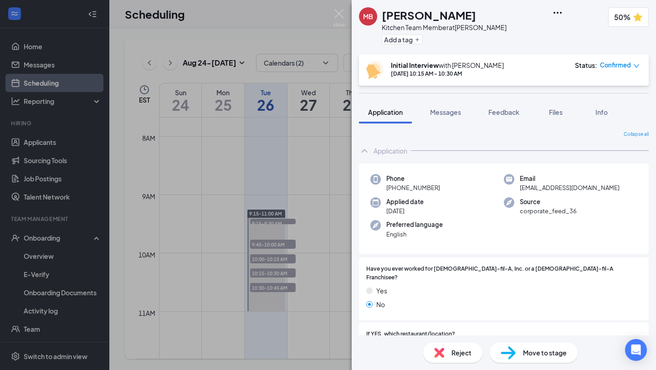
click at [451, 357] on div "Reject" at bounding box center [452, 352] width 59 height 20
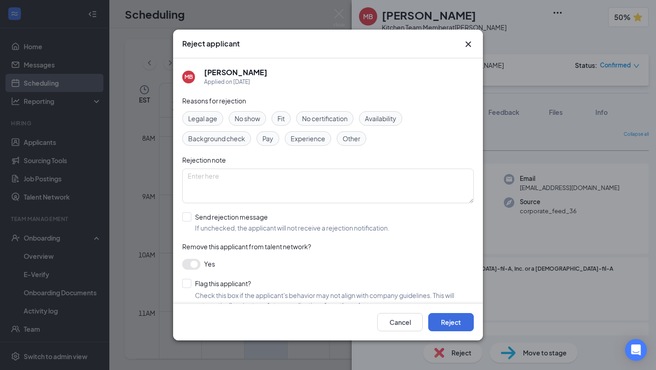
click at [467, 46] on icon "Cross" at bounding box center [467, 43] width 5 height 5
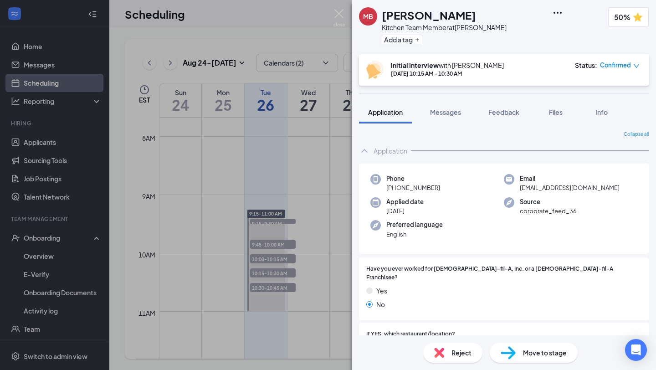
click at [338, 9] on div "MB [PERSON_NAME] Kitchen Team Member at [PERSON_NAME] Add a tag 50% Initial Int…" at bounding box center [328, 185] width 656 height 370
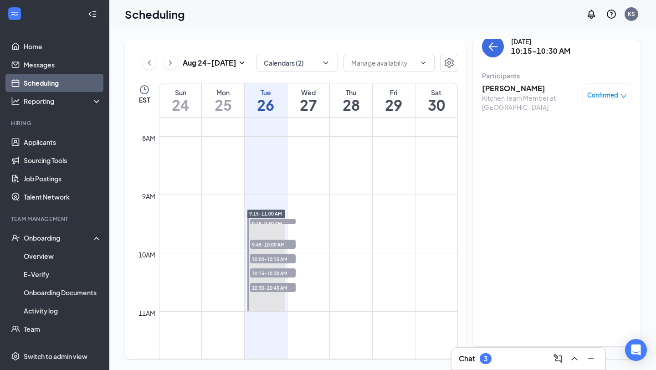
click at [525, 83] on h3 "[PERSON_NAME]" at bounding box center [530, 88] width 96 height 10
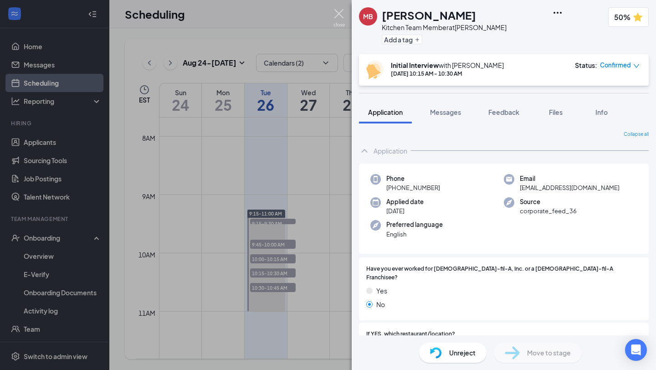
click at [339, 15] on img at bounding box center [338, 18] width 11 height 18
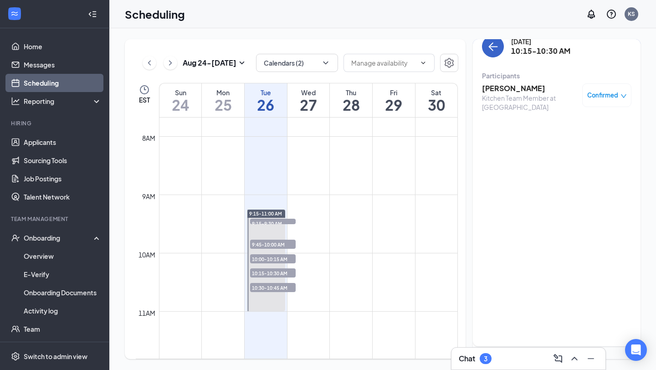
click at [494, 44] on button "back-button" at bounding box center [493, 47] width 22 height 22
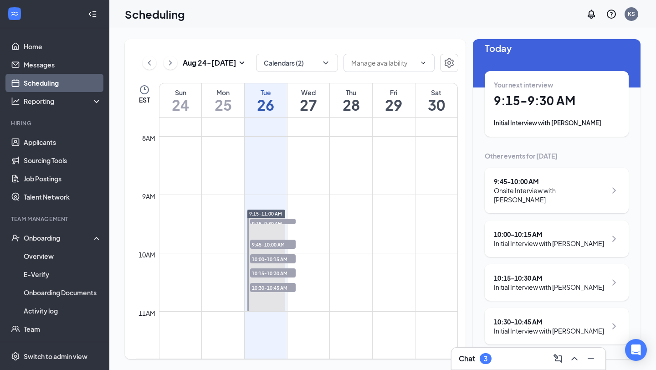
click at [517, 239] on div "Initial Interview with [PERSON_NAME]" at bounding box center [549, 243] width 110 height 9
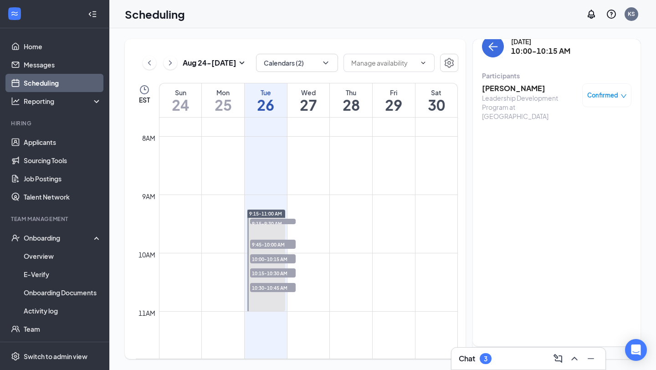
click at [504, 83] on h3 "[PERSON_NAME]" at bounding box center [530, 88] width 96 height 10
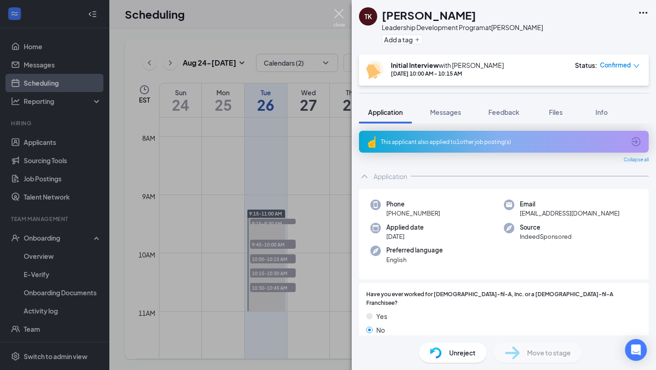
click at [338, 14] on img at bounding box center [338, 18] width 11 height 18
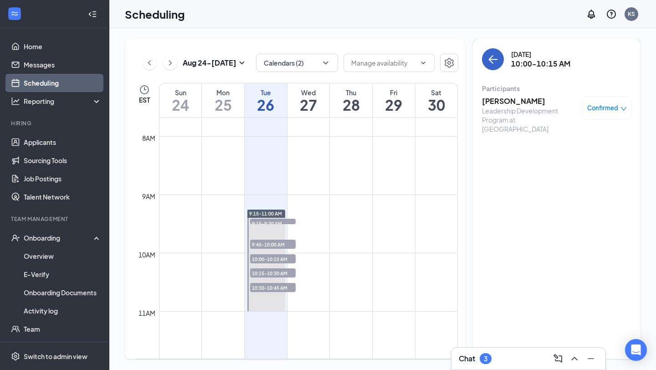
click at [489, 57] on icon "ArrowLeft" at bounding box center [492, 59] width 11 height 11
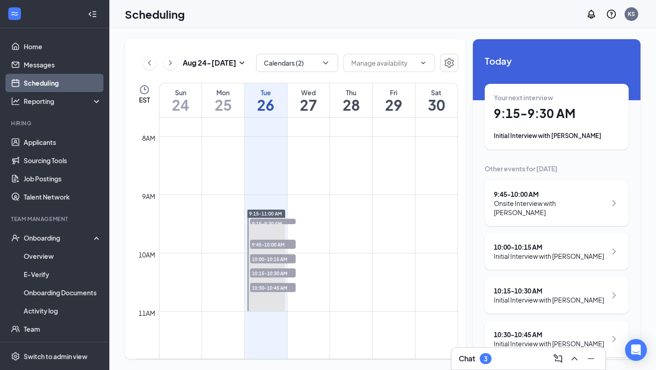
scroll to position [22, 0]
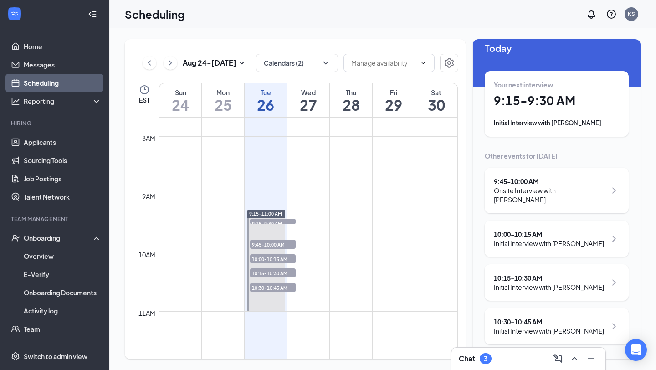
click at [540, 324] on div "10:30 - 10:45 AM" at bounding box center [549, 321] width 110 height 9
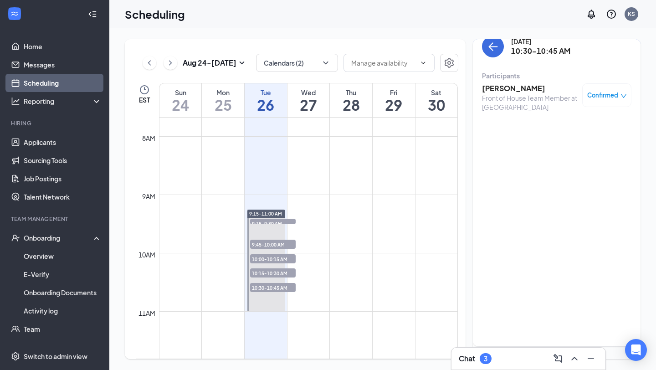
click at [520, 83] on h3 "[PERSON_NAME]" at bounding box center [530, 88] width 96 height 10
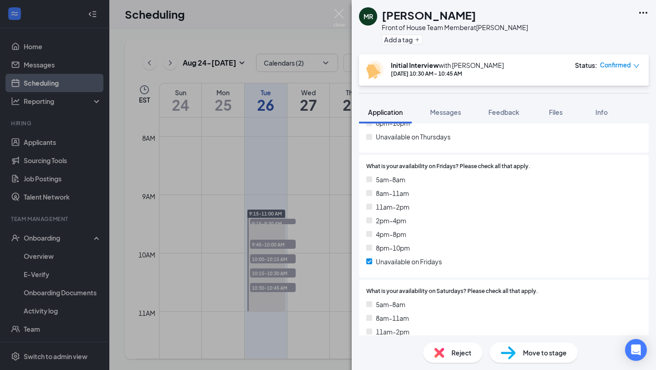
scroll to position [1992, 0]
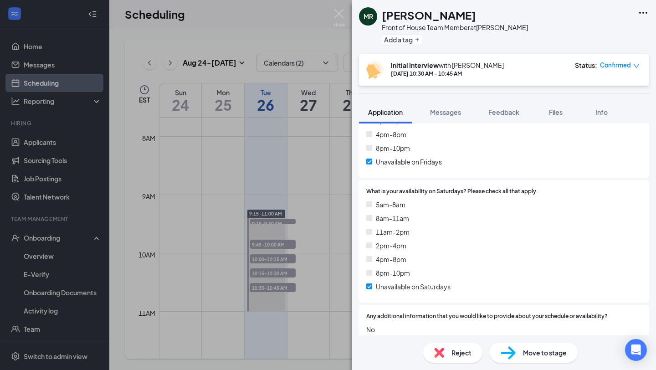
click at [441, 361] on div "Reject" at bounding box center [452, 352] width 59 height 20
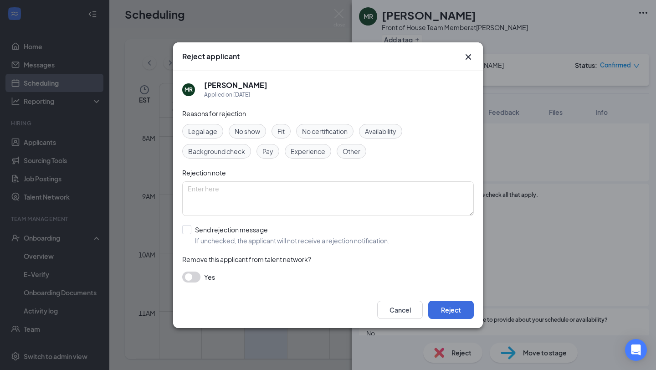
click at [239, 133] on span "No show" at bounding box center [246, 131] width 25 height 10
click at [188, 231] on input "Send rejection message If unchecked, the applicant will not receive a rejection…" at bounding box center [285, 235] width 207 height 20
checkbox input "true"
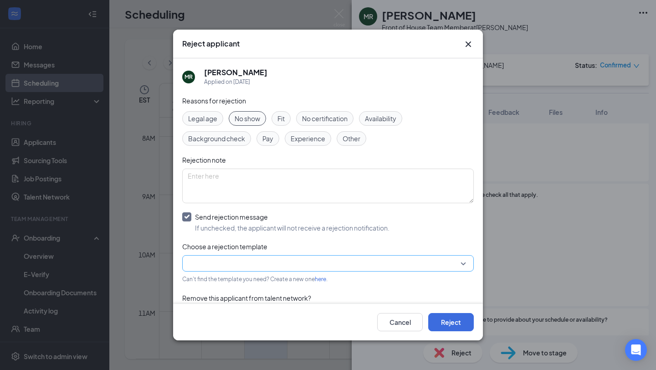
click at [214, 259] on input "search" at bounding box center [325, 262] width 274 height 15
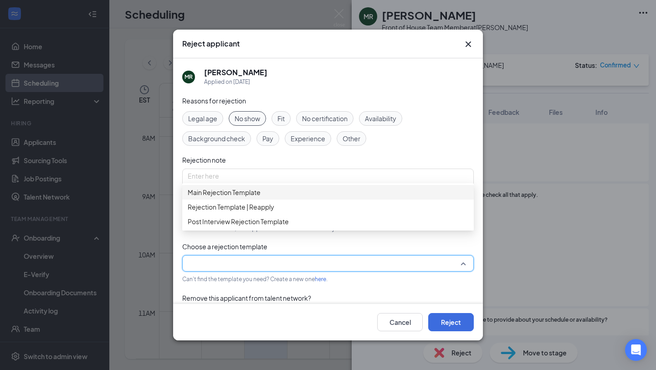
click at [226, 194] on span "Main Rejection Template" at bounding box center [224, 192] width 73 height 10
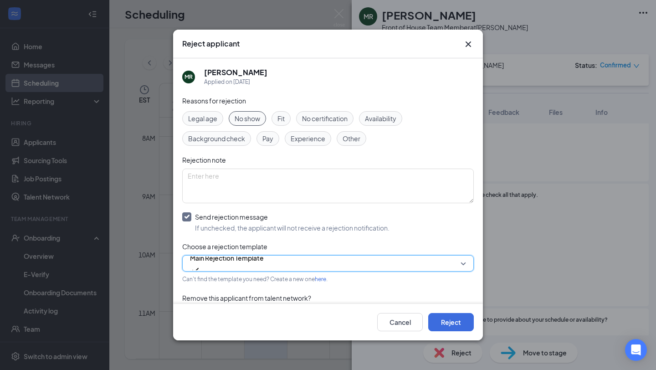
scroll to position [26, 0]
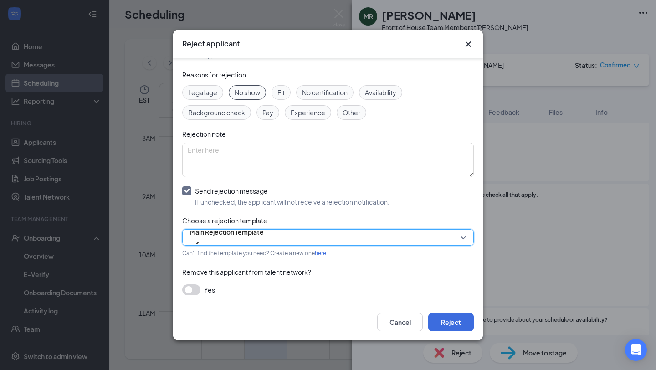
click at [192, 290] on button "button" at bounding box center [191, 289] width 18 height 11
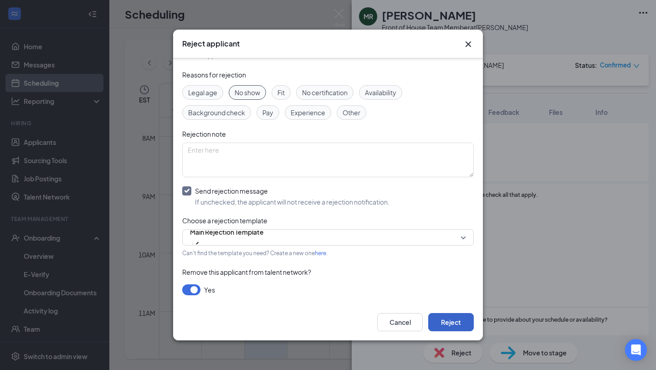
click at [444, 316] on button "Reject" at bounding box center [451, 322] width 46 height 18
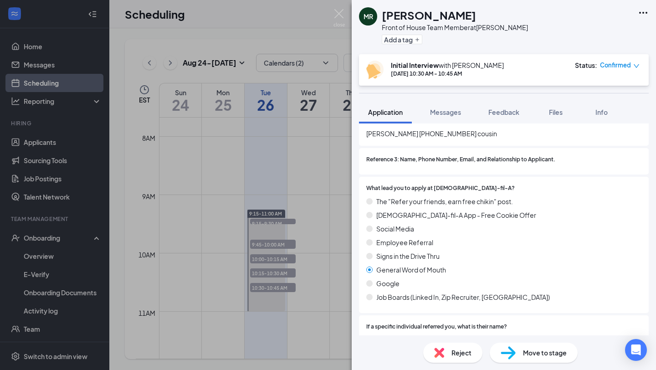
scroll to position [912, 0]
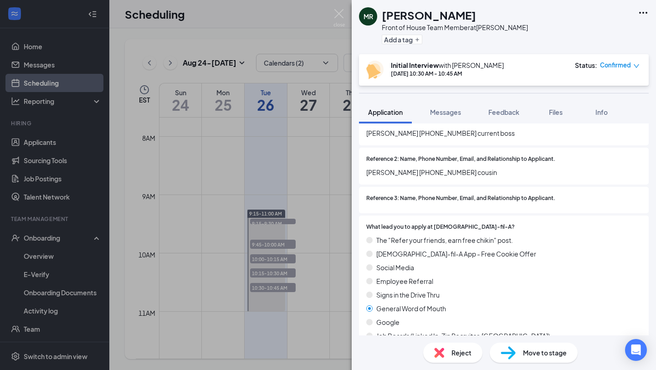
click at [453, 351] on span "Reject" at bounding box center [461, 352] width 20 height 10
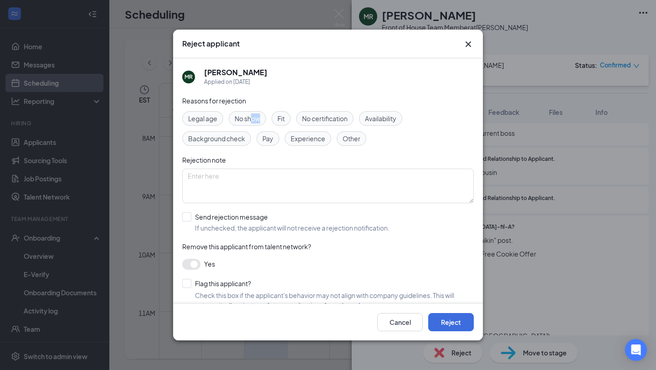
click at [253, 123] on div "No show" at bounding box center [247, 118] width 37 height 15
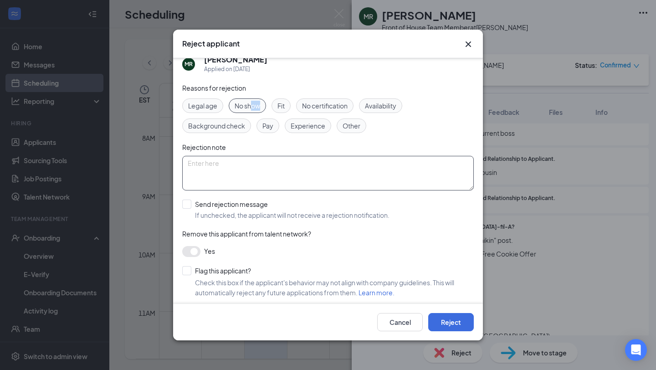
scroll to position [14, 0]
click at [209, 184] on textarea at bounding box center [327, 172] width 291 height 35
click at [188, 205] on input "Send rejection message If unchecked, the applicant will not receive a rejection…" at bounding box center [285, 209] width 207 height 20
checkbox input "true"
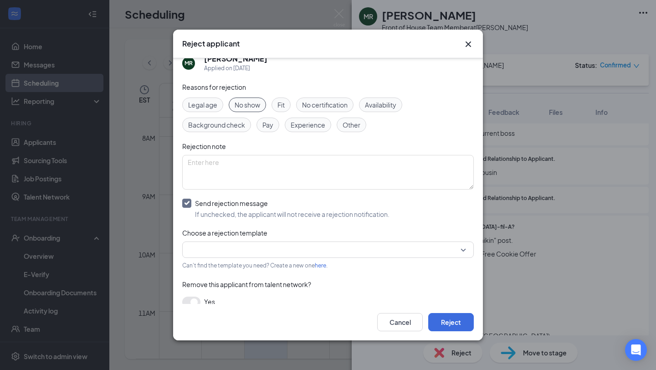
click at [219, 260] on div "Can't find the template you need? Create a new one here ." at bounding box center [327, 265] width 291 height 10
click at [218, 250] on input "search" at bounding box center [325, 249] width 274 height 15
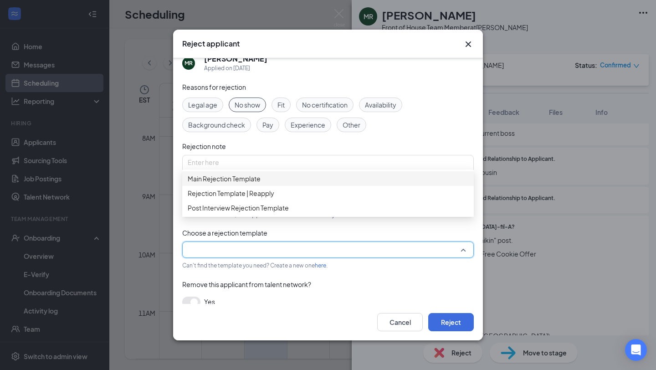
click at [234, 183] on span "Main Rejection Template" at bounding box center [224, 178] width 73 height 10
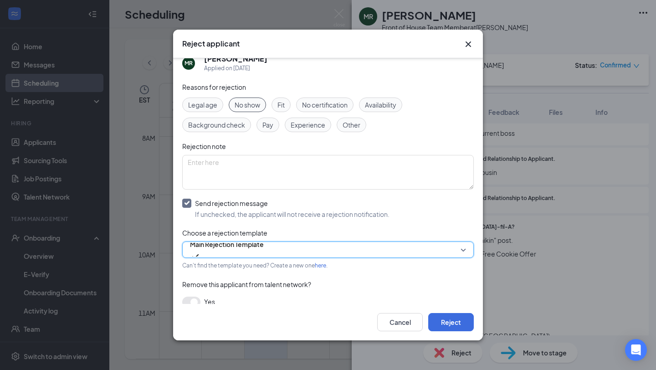
scroll to position [66, 0]
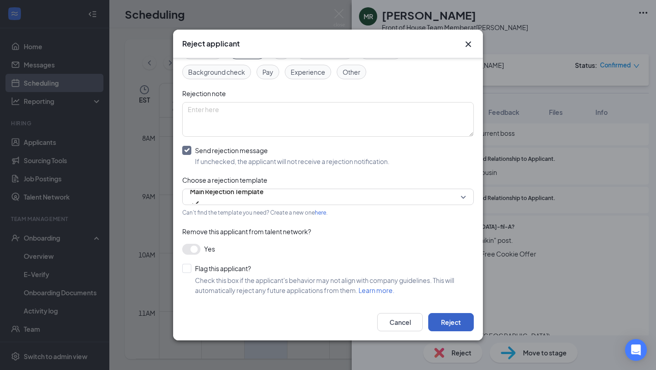
click at [453, 318] on button "Reject" at bounding box center [451, 322] width 46 height 18
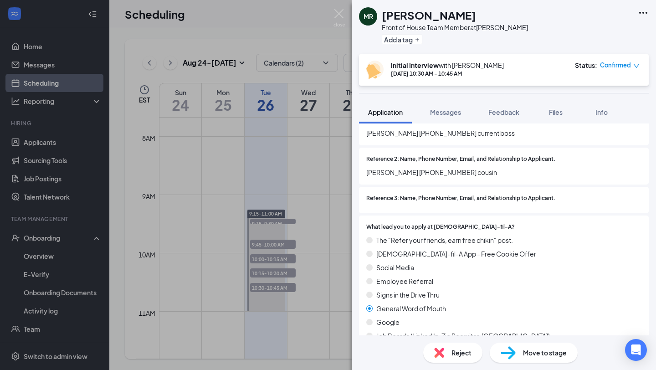
click at [202, 46] on div "[PERSON_NAME] Front of House Team Member at [PERSON_NAME] Add a tag Initial Int…" at bounding box center [328, 185] width 656 height 370
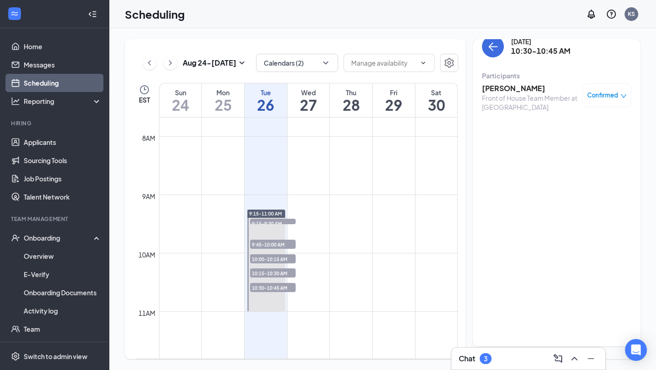
click at [62, 77] on link "Scheduling" at bounding box center [63, 83] width 78 height 18
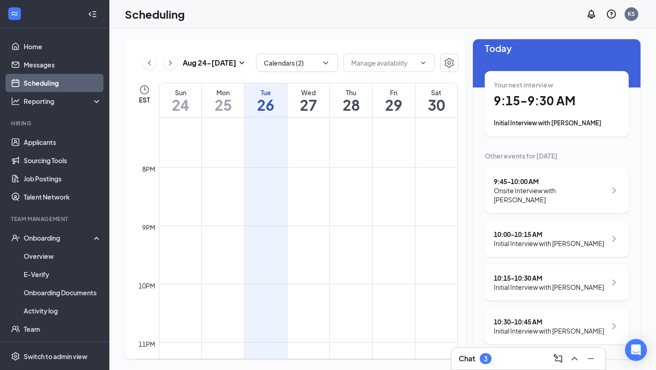
scroll to position [1158, 0]
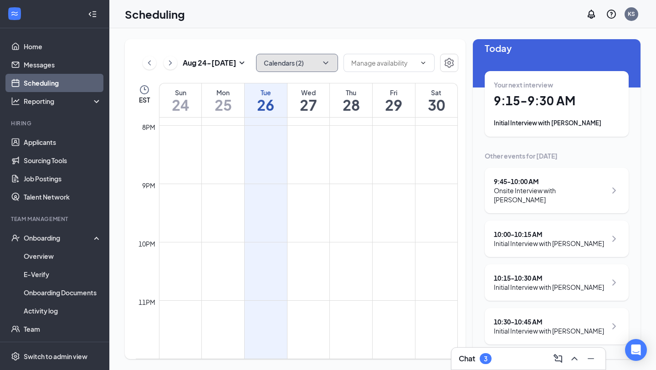
click at [279, 71] on button "Calendars (2)" at bounding box center [297, 63] width 82 height 18
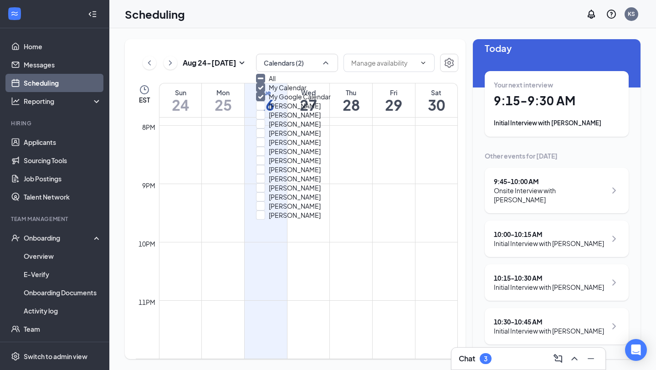
click at [331, 41] on div "[DATE] - [DATE] Calendars (2) EST Sun 24 Mon 25 Tue 26 Wed 27 Thu 28 Fri 29 Sat…" at bounding box center [295, 199] width 341 height 320
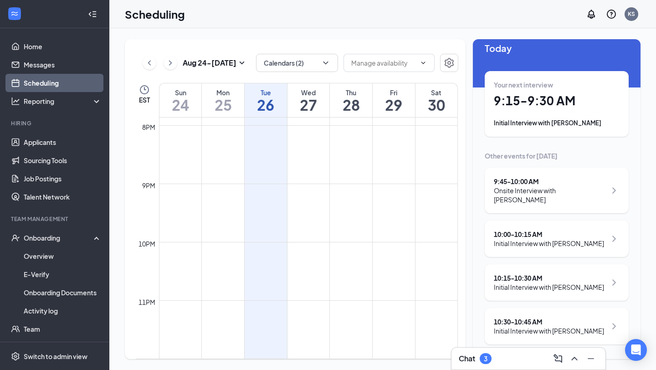
click at [172, 68] on button at bounding box center [170, 63] width 14 height 14
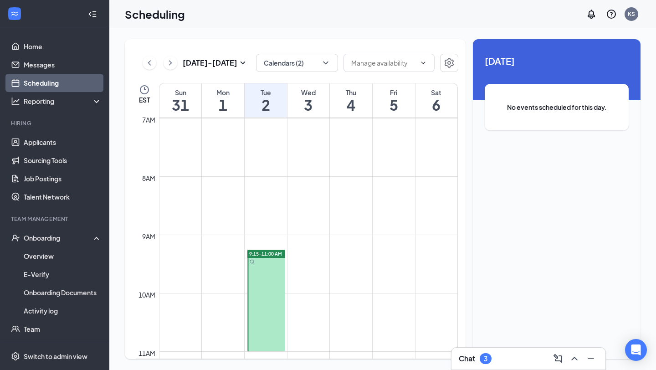
scroll to position [407, 0]
click at [494, 367] on div "Chat 3" at bounding box center [528, 358] width 154 height 22
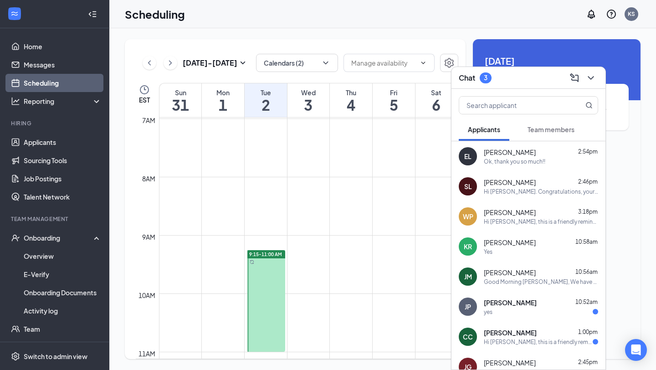
click at [527, 309] on div "yes" at bounding box center [541, 312] width 114 height 8
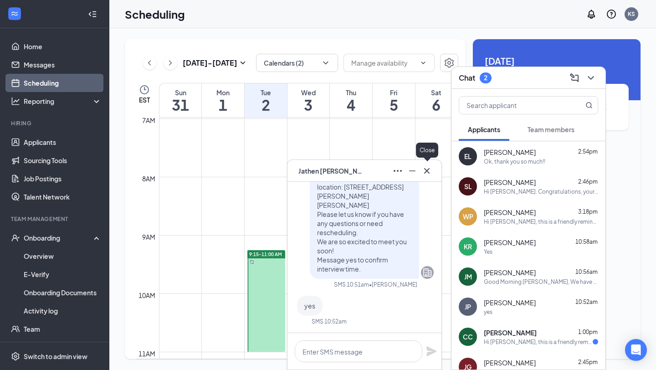
click at [432, 171] on button at bounding box center [426, 170] width 15 height 15
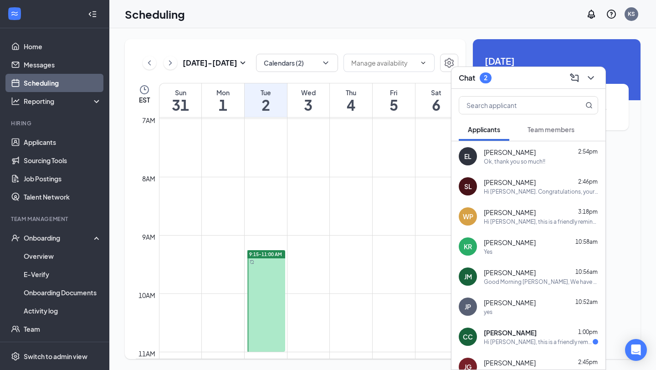
click at [515, 335] on span "[PERSON_NAME]" at bounding box center [510, 332] width 53 height 9
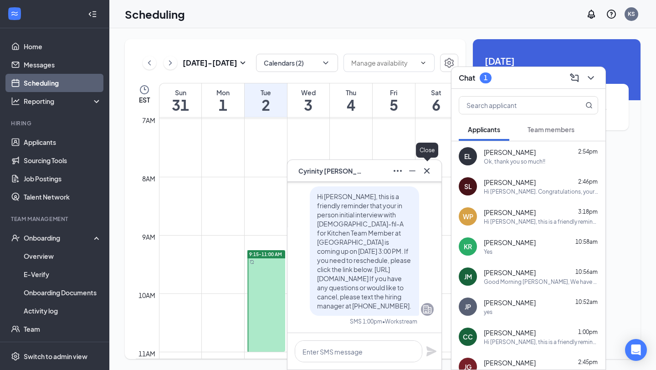
click at [429, 172] on icon "Cross" at bounding box center [426, 170] width 11 height 11
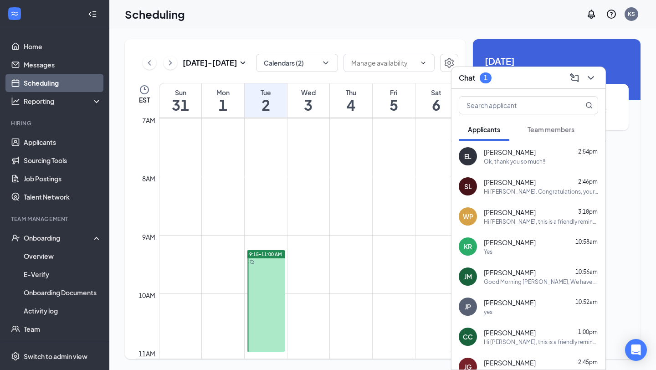
click at [537, 130] on span "Team members" at bounding box center [550, 129] width 47 height 8
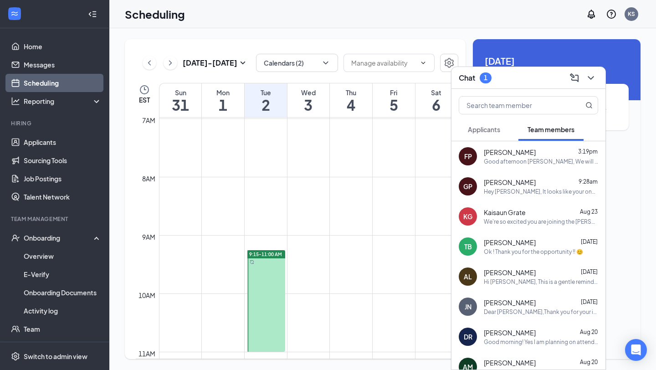
click at [488, 125] on span "Applicants" at bounding box center [484, 129] width 32 height 8
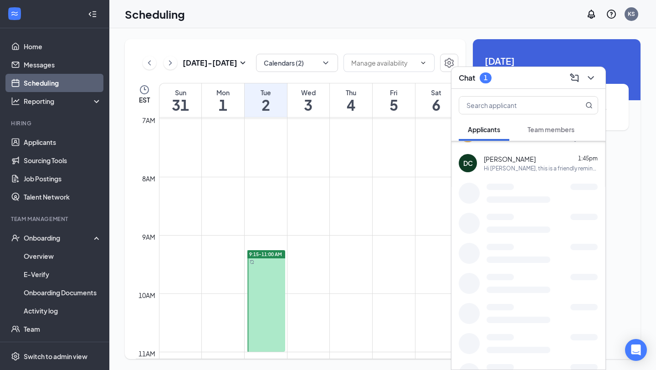
scroll to position [266, 0]
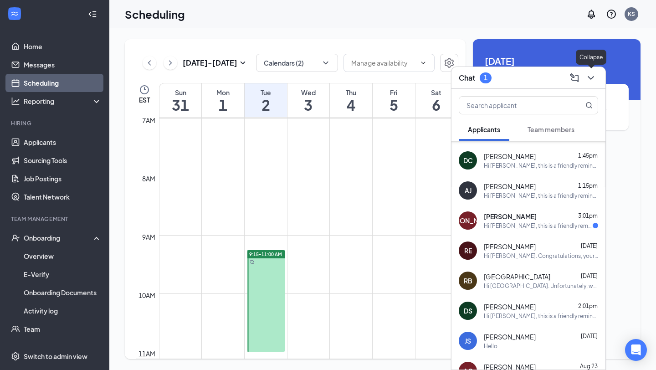
click at [594, 75] on icon "ChevronDown" at bounding box center [590, 77] width 11 height 11
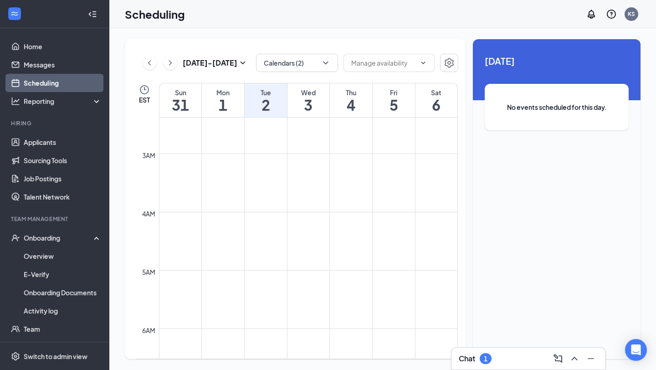
scroll to position [0, 0]
click at [151, 64] on icon "ChevronLeft" at bounding box center [149, 62] width 9 height 11
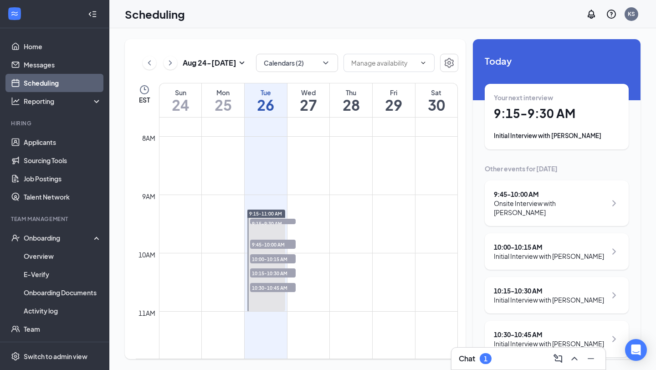
click at [312, 108] on h1 "27" at bounding box center [308, 104] width 42 height 15
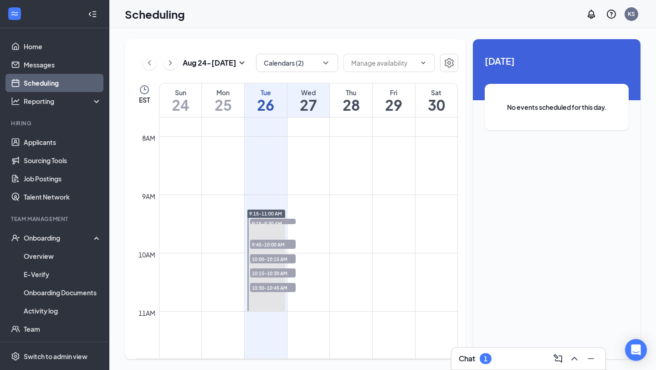
click at [356, 100] on h1 "28" at bounding box center [351, 104] width 42 height 15
click at [396, 104] on h1 "29" at bounding box center [393, 104] width 42 height 15
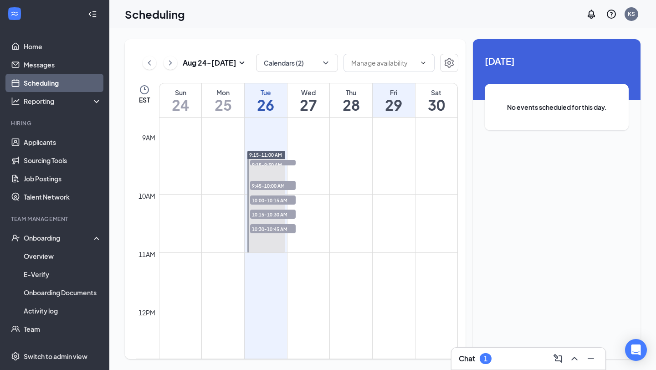
scroll to position [507, 0]
click at [484, 361] on div "1" at bounding box center [486, 359] width 4 height 8
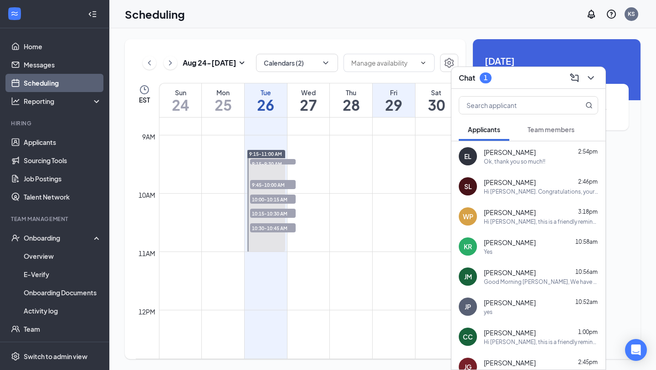
click at [535, 129] on span "Team members" at bounding box center [550, 129] width 47 height 8
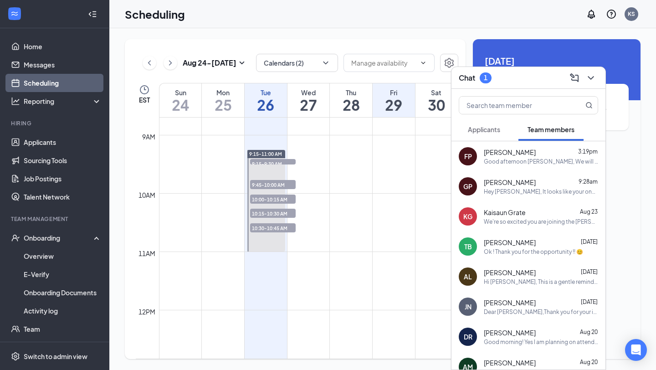
click at [494, 137] on button "Applicants" at bounding box center [483, 129] width 51 height 23
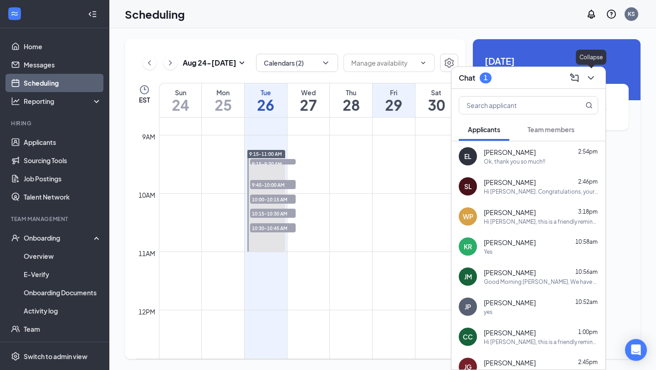
click at [594, 76] on icon "ChevronDown" at bounding box center [590, 77] width 11 height 11
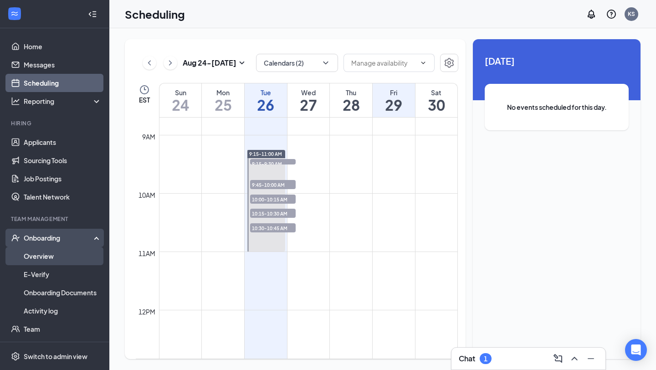
click at [50, 256] on link "Overview" at bounding box center [63, 256] width 78 height 18
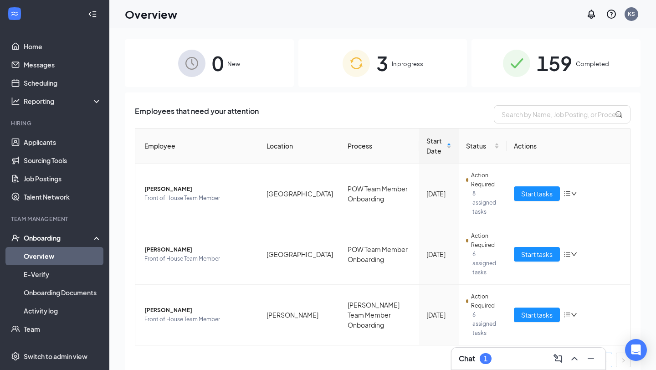
click at [466, 352] on div "Chat 1" at bounding box center [527, 358] width 139 height 15
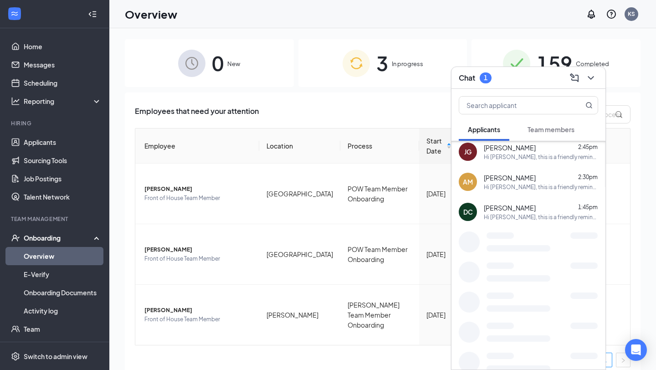
scroll to position [216, 0]
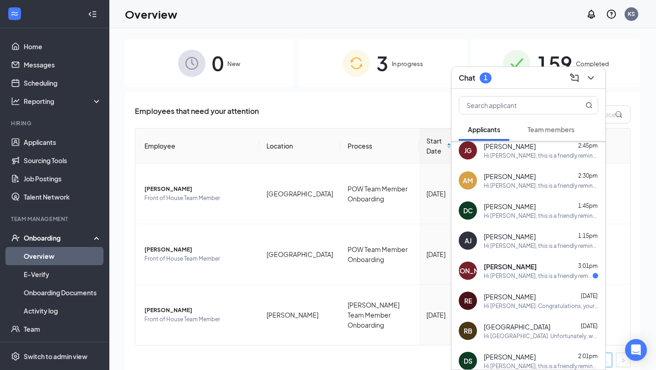
click at [539, 260] on div "JA [PERSON_NAME] 3:01pm Hi [PERSON_NAME], this is a friendly reminder that your…" at bounding box center [528, 270] width 154 height 30
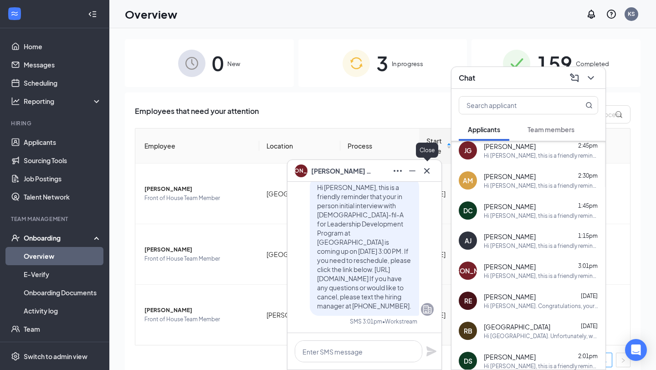
click at [428, 174] on icon "Cross" at bounding box center [426, 170] width 11 height 11
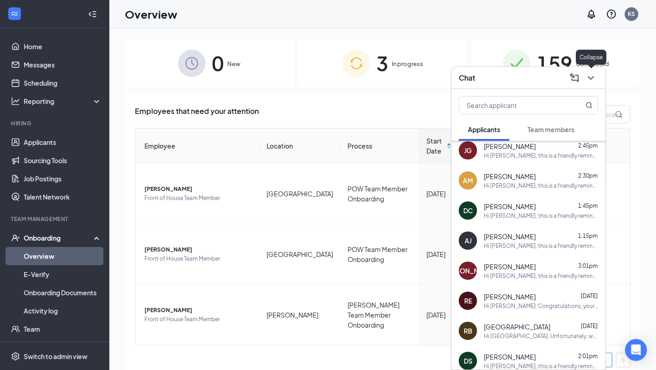
click at [595, 76] on icon "ChevronDown" at bounding box center [590, 77] width 11 height 11
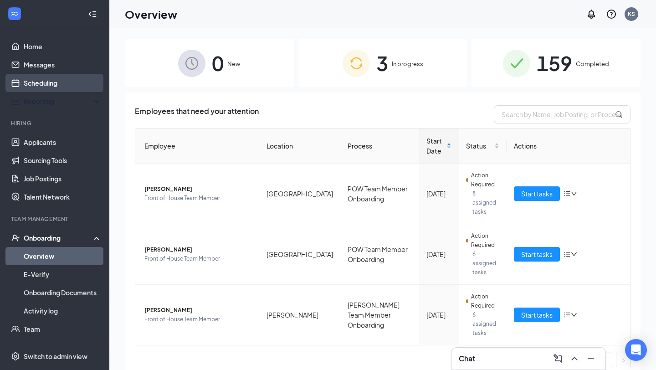
click at [42, 85] on link "Scheduling" at bounding box center [63, 83] width 78 height 18
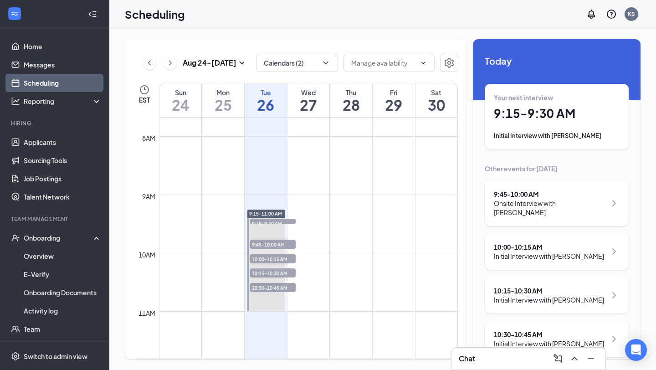
scroll to position [22, 0]
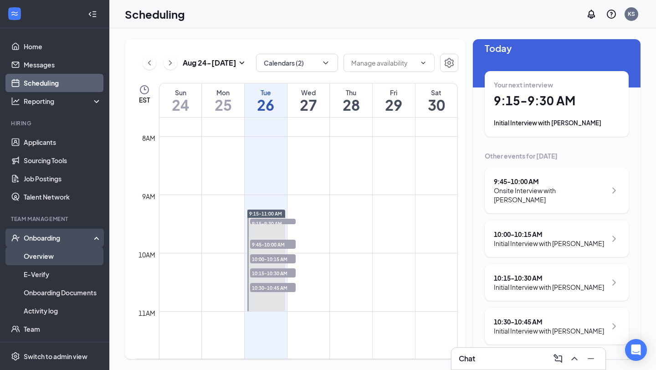
click at [73, 255] on link "Overview" at bounding box center [63, 256] width 78 height 18
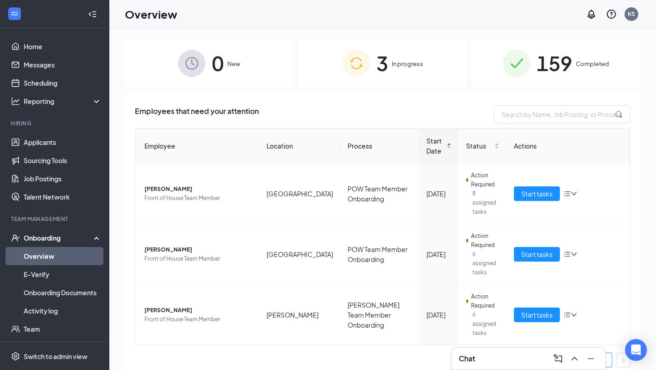
click at [384, 79] on div "3 In progress" at bounding box center [382, 63] width 169 height 48
